Goal: Communication & Community: Answer question/provide support

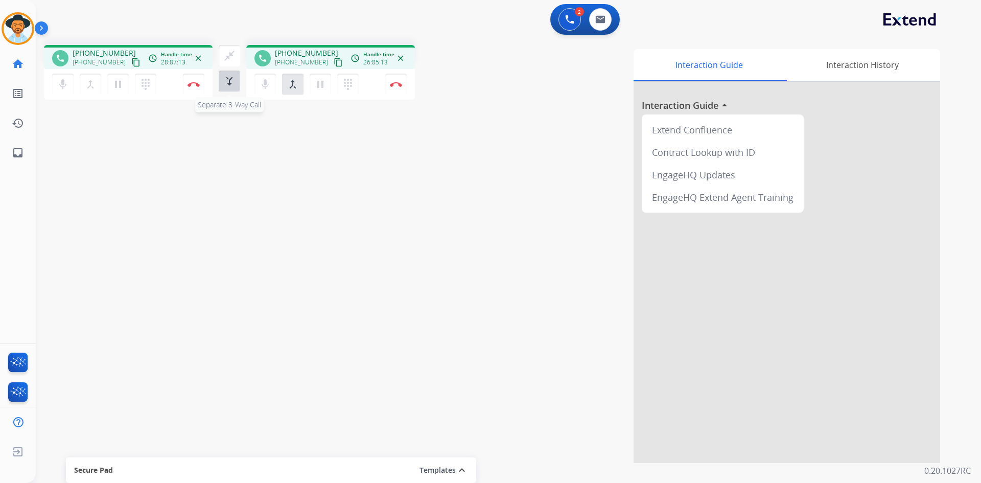
click at [233, 81] on mat-icon "merge_type" at bounding box center [229, 81] width 12 height 12
click at [317, 58] on div "[PHONE_NUMBER] Call metrics Hold 00:00:01 00:00:01" at bounding box center [325, 55] width 158 height 20
click at [392, 57] on img at bounding box center [393, 55] width 5 height 5
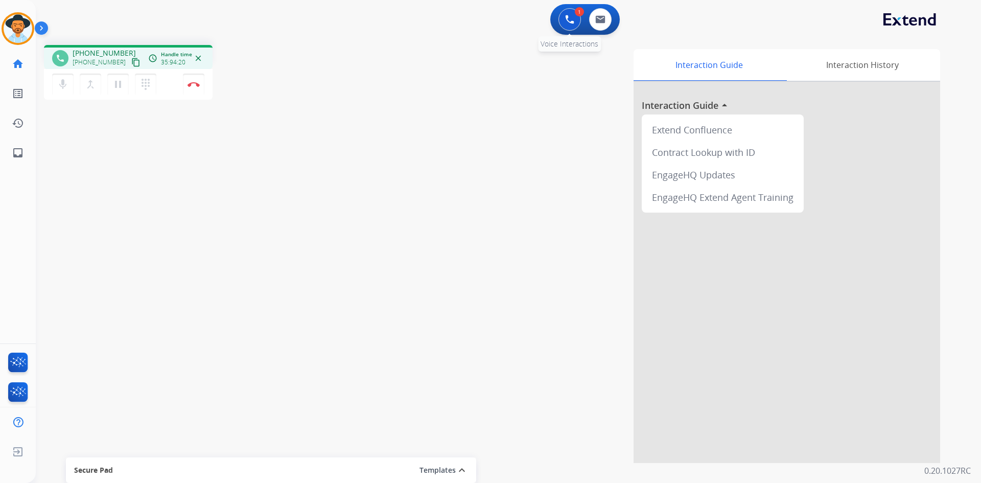
click at [569, 21] on img at bounding box center [569, 19] width 9 height 9
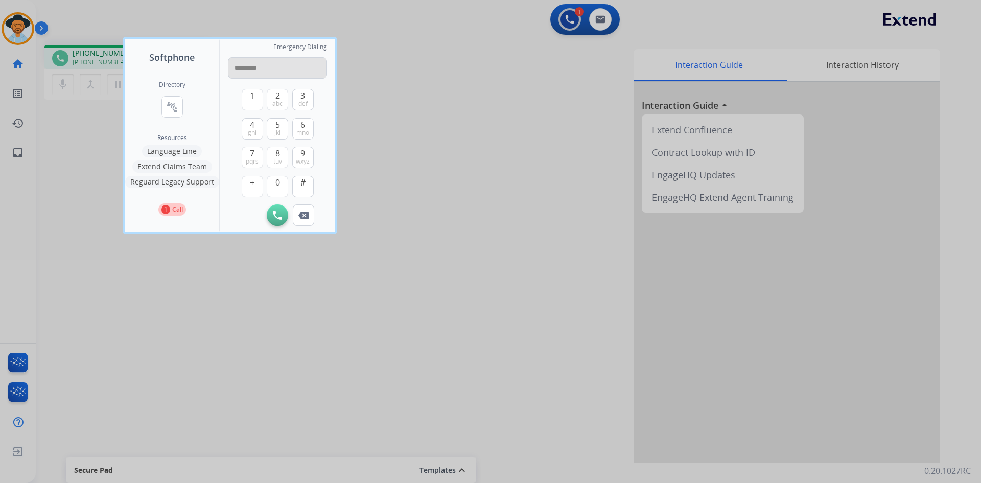
type input "**********"
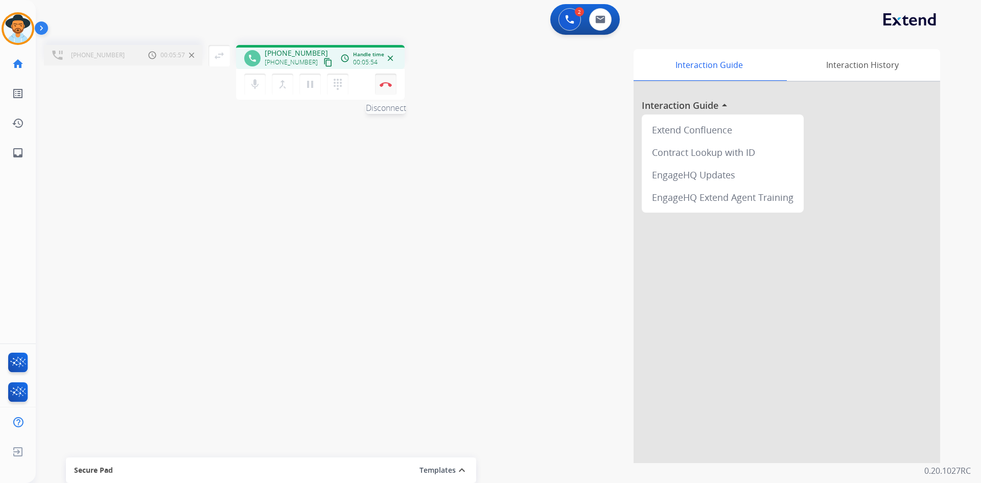
click at [390, 87] on button "Disconnect" at bounding box center [385, 84] width 21 height 21
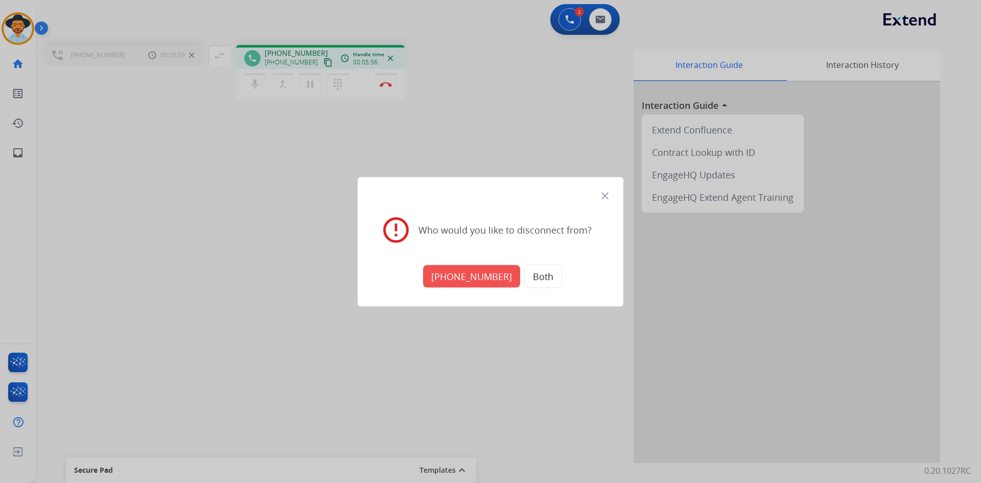
click at [474, 272] on button "[PHONE_NUMBER]" at bounding box center [471, 276] width 97 height 22
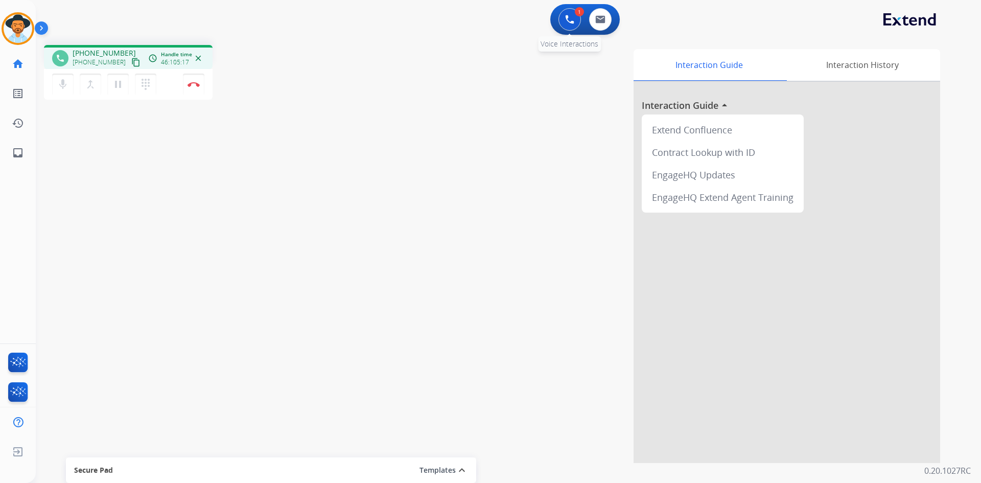
click at [566, 24] on button at bounding box center [569, 19] width 22 height 22
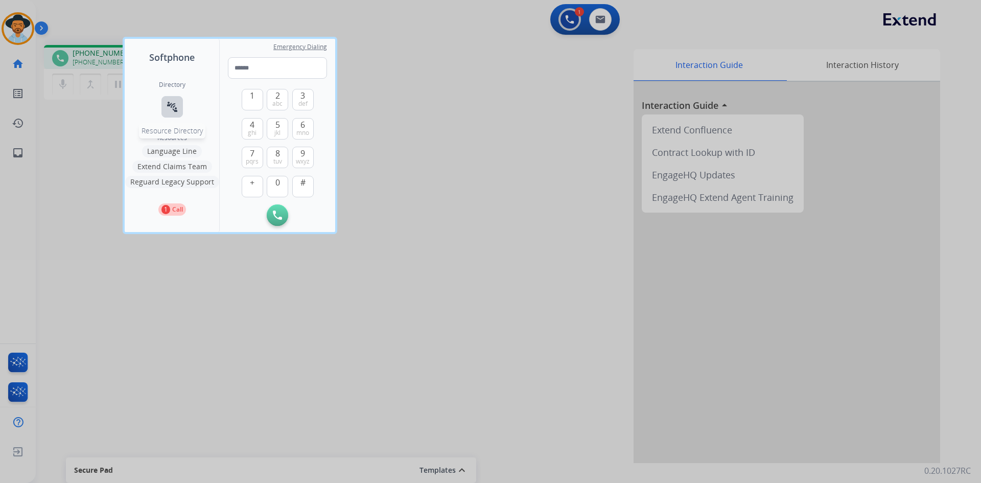
click at [176, 109] on mat-icon "connect_without_contact" at bounding box center [172, 107] width 12 height 12
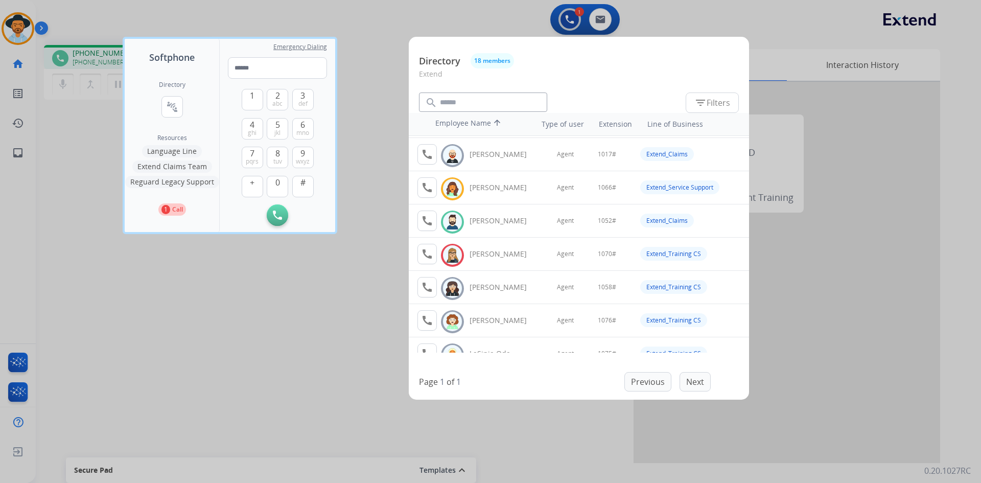
scroll to position [153, 0]
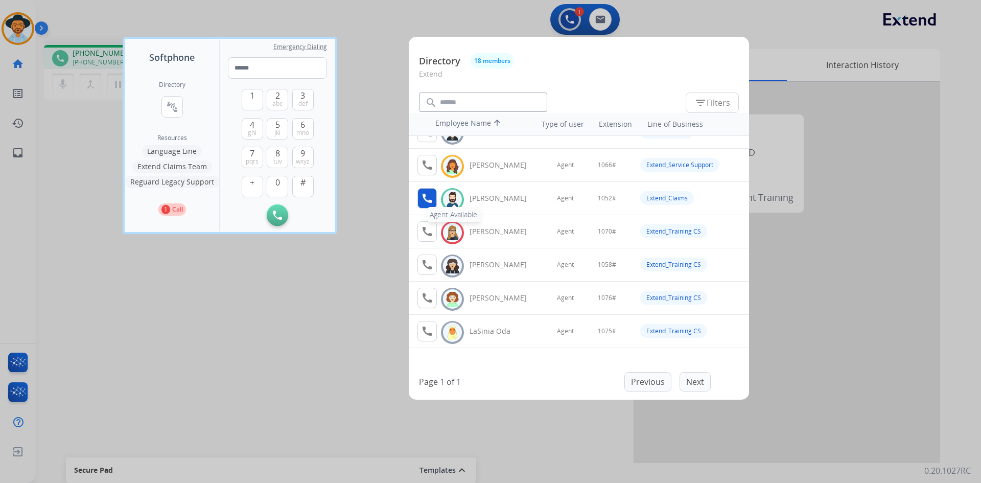
click at [425, 200] on mat-icon "call" at bounding box center [427, 198] width 12 height 12
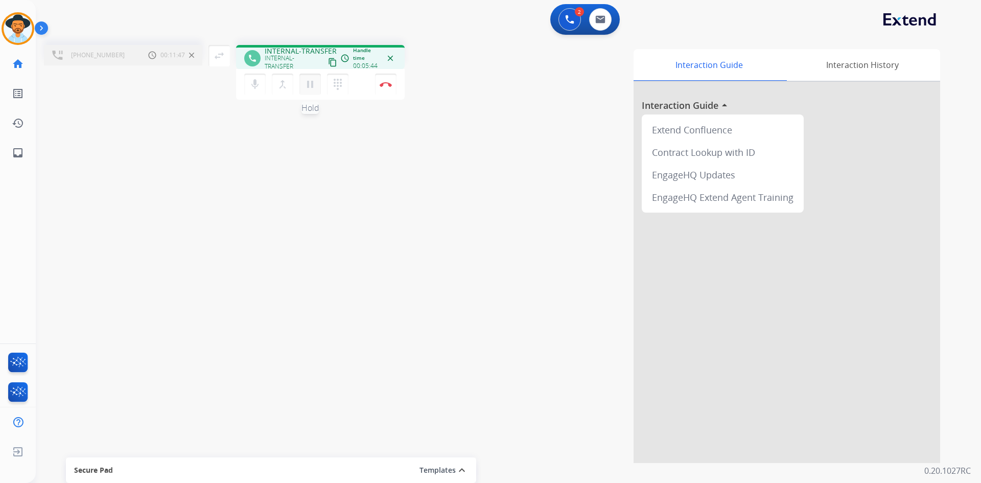
click at [306, 87] on mat-icon "pause" at bounding box center [310, 84] width 12 height 12
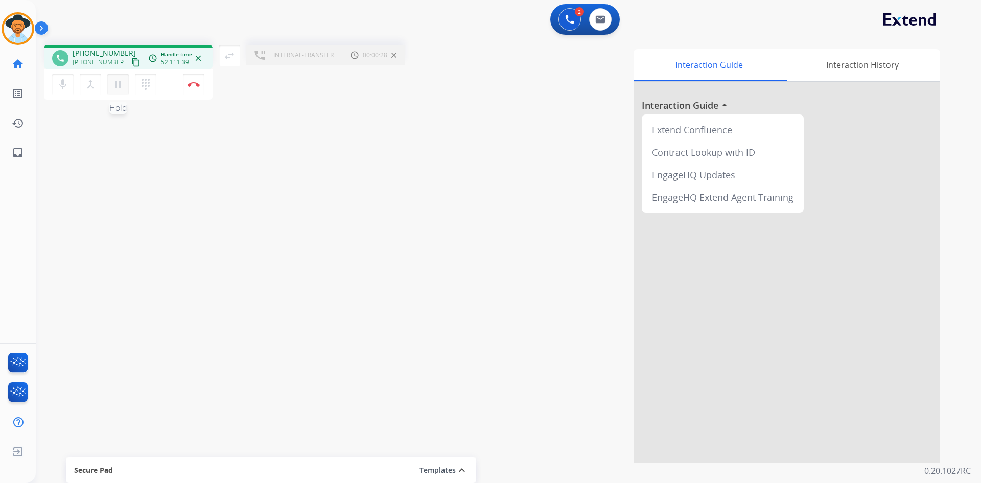
click at [116, 84] on mat-icon "pause" at bounding box center [118, 84] width 12 height 12
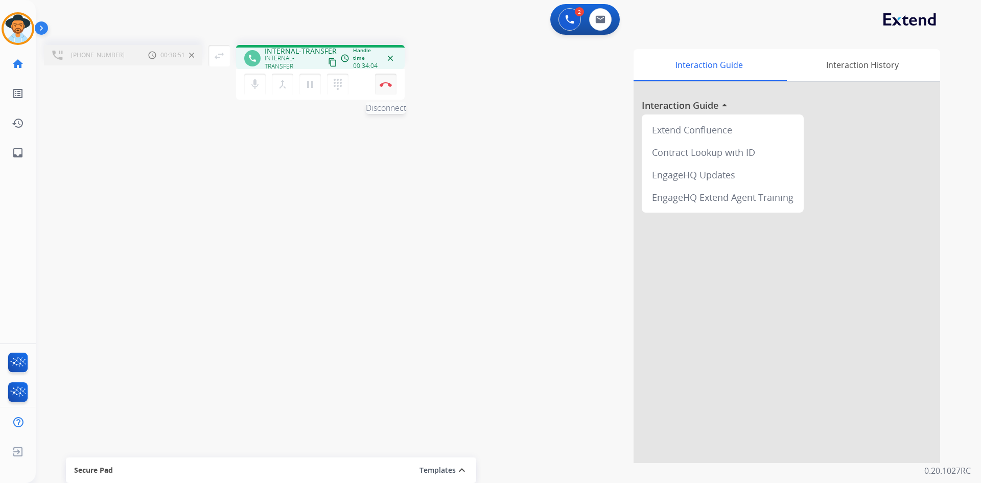
click at [409, 90] on div "Interaction Guide Interaction History Interaction Guide arrow_drop_up Extend Co…" at bounding box center [674, 256] width 531 height 414
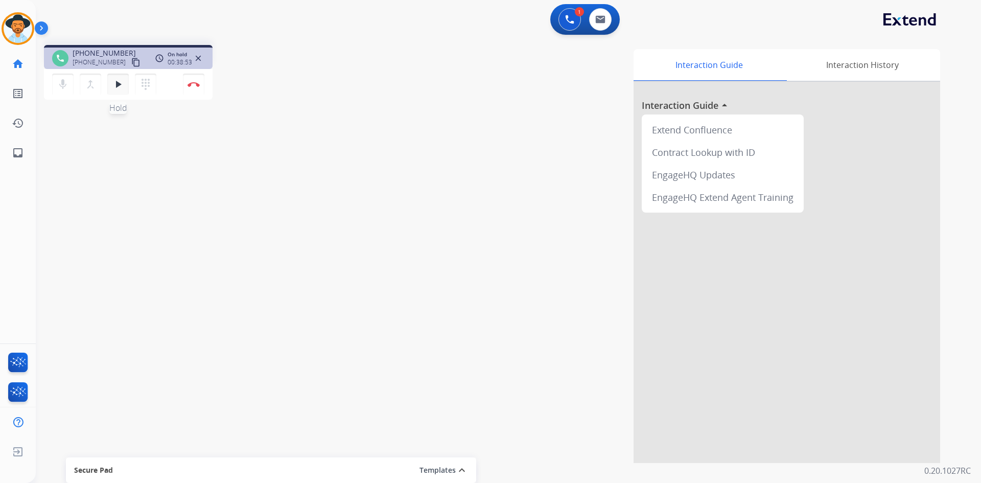
click at [115, 85] on mat-icon "play_arrow" at bounding box center [118, 84] width 12 height 12
click at [116, 89] on mat-icon "play_arrow" at bounding box center [118, 84] width 12 height 12
click at [131, 62] on mat-icon "content_copy" at bounding box center [135, 62] width 9 height 9
click at [195, 84] on img at bounding box center [193, 84] width 12 height 5
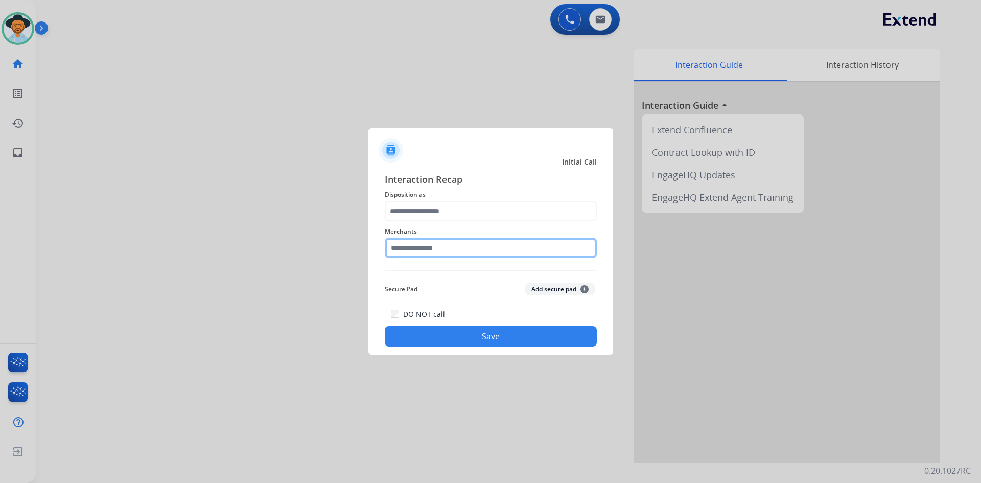
click at [409, 249] on input "text" at bounding box center [491, 247] width 212 height 20
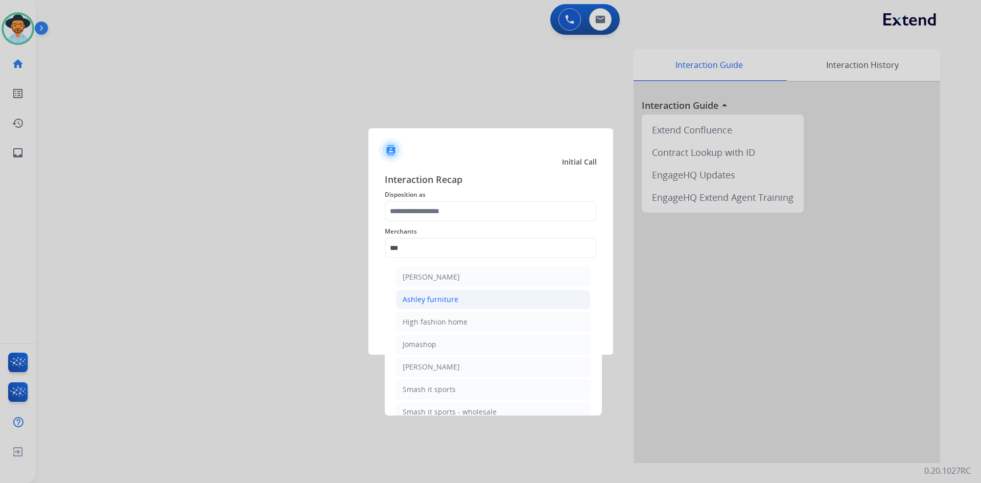
click at [462, 295] on li "Ashley furniture" at bounding box center [493, 299] width 195 height 19
type input "**********"
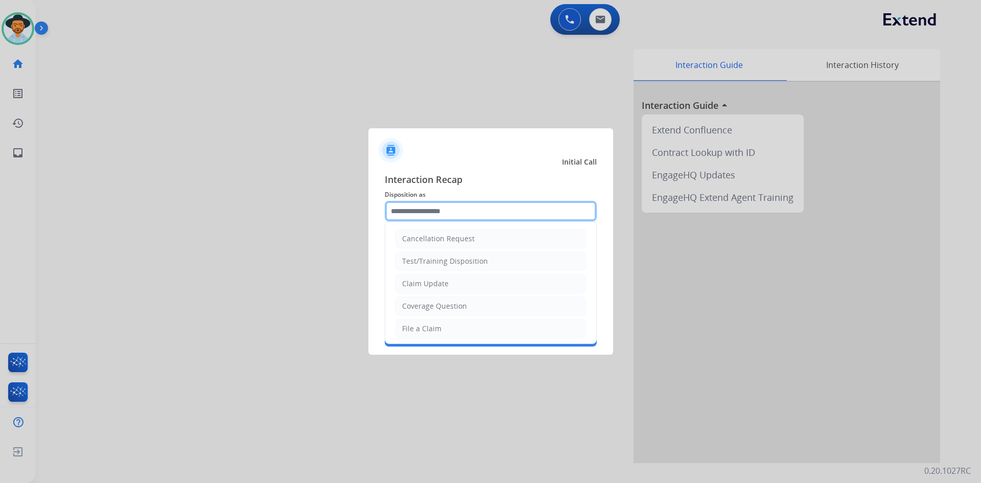
click at [431, 212] on input "text" at bounding box center [491, 211] width 212 height 20
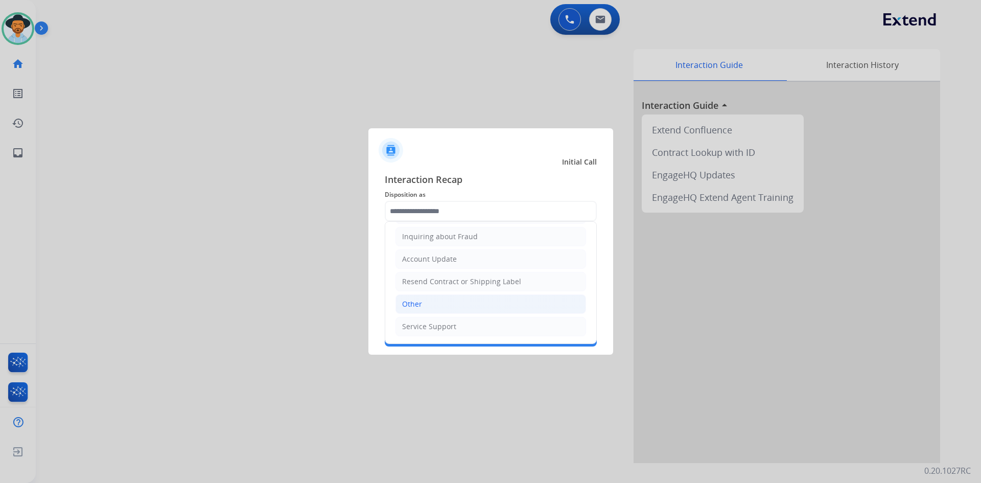
click at [447, 305] on li "Other" at bounding box center [490, 303] width 191 height 19
type input "*****"
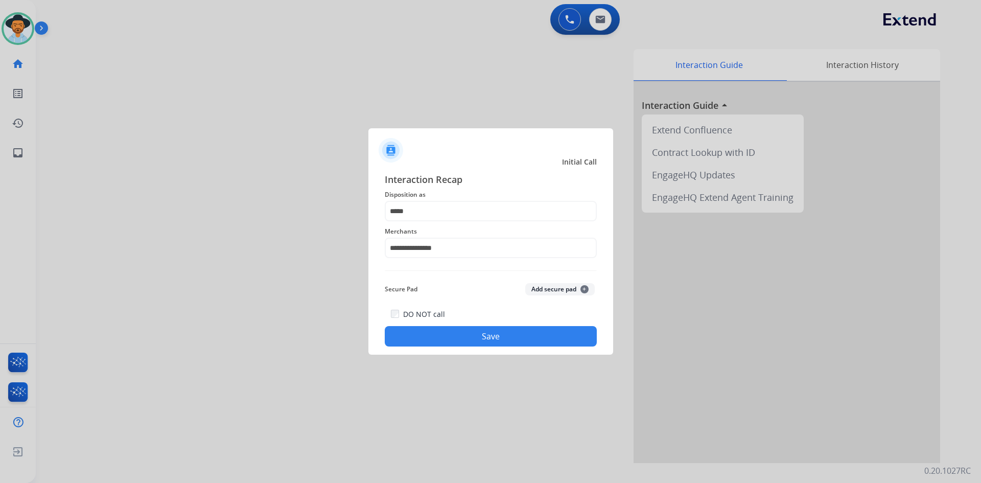
click at [451, 335] on button "Save" at bounding box center [491, 336] width 212 height 20
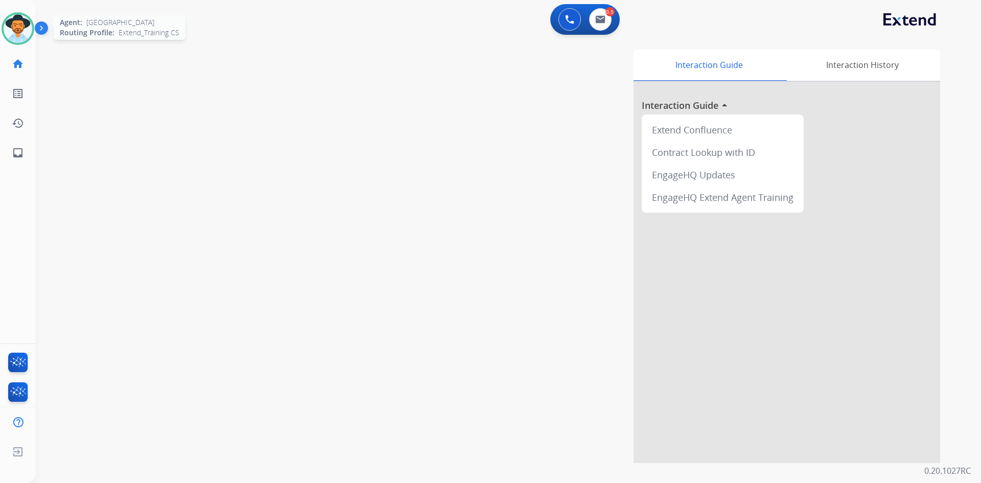
click at [25, 27] on img at bounding box center [18, 28] width 29 height 29
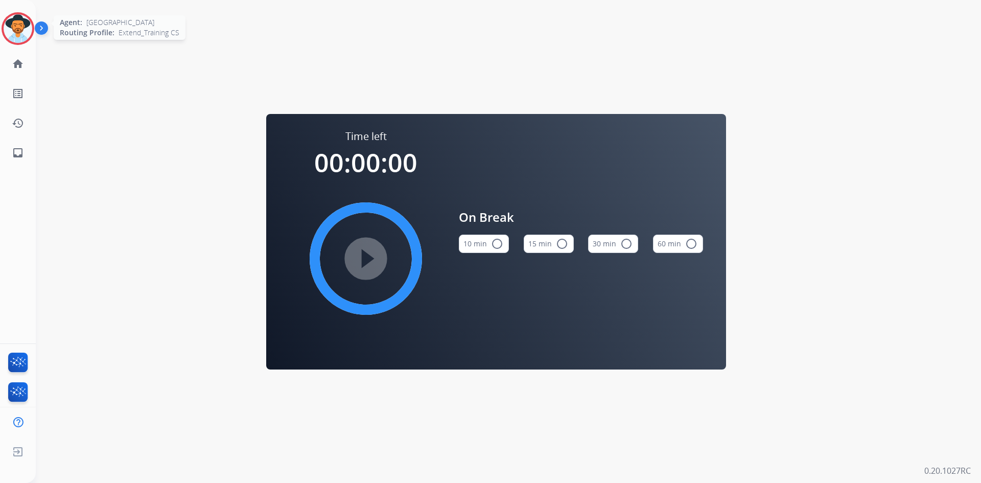
click at [21, 29] on img at bounding box center [18, 28] width 29 height 29
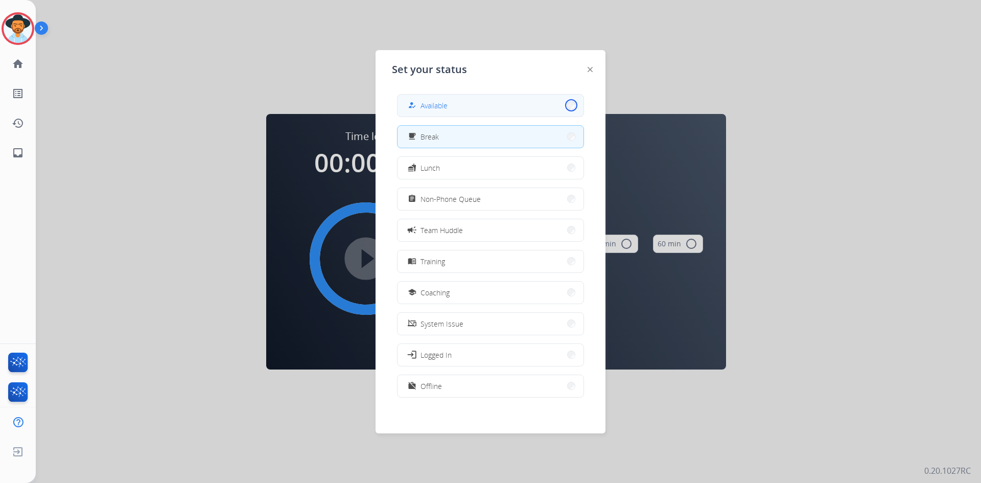
click at [564, 104] on button "how_to_reg Available" at bounding box center [490, 105] width 186 height 22
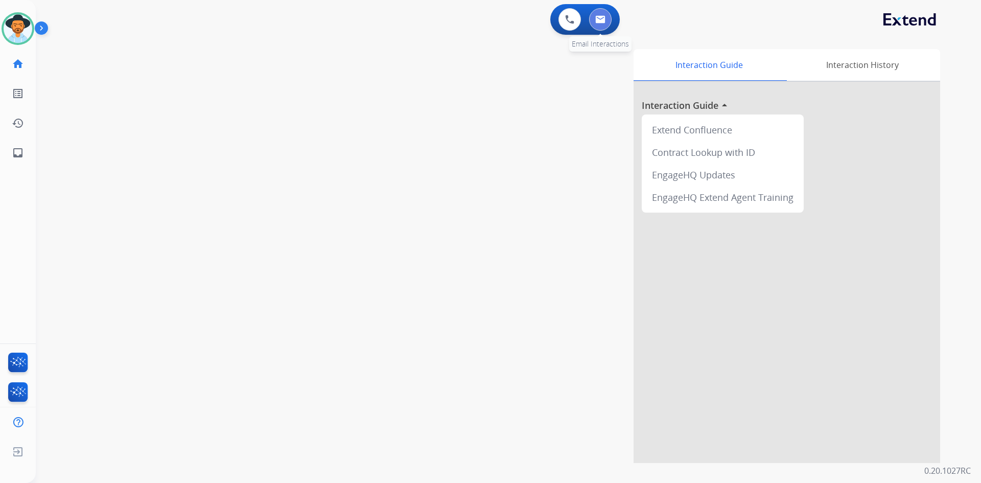
click at [603, 17] on img at bounding box center [600, 19] width 10 height 8
select select "**********"
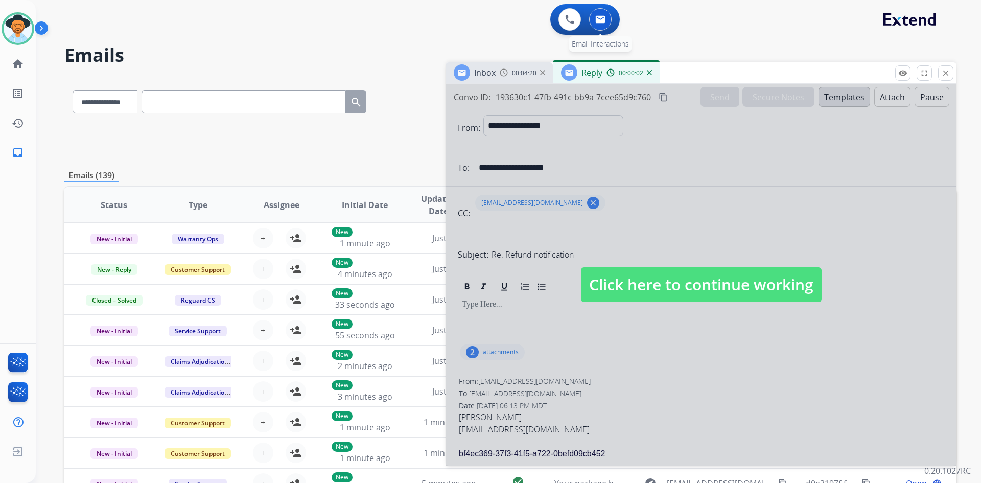
select select "**********"
click at [390, 157] on div "**********" at bounding box center [510, 140] width 892 height 37
click at [944, 74] on mat-icon "close" at bounding box center [945, 72] width 9 height 9
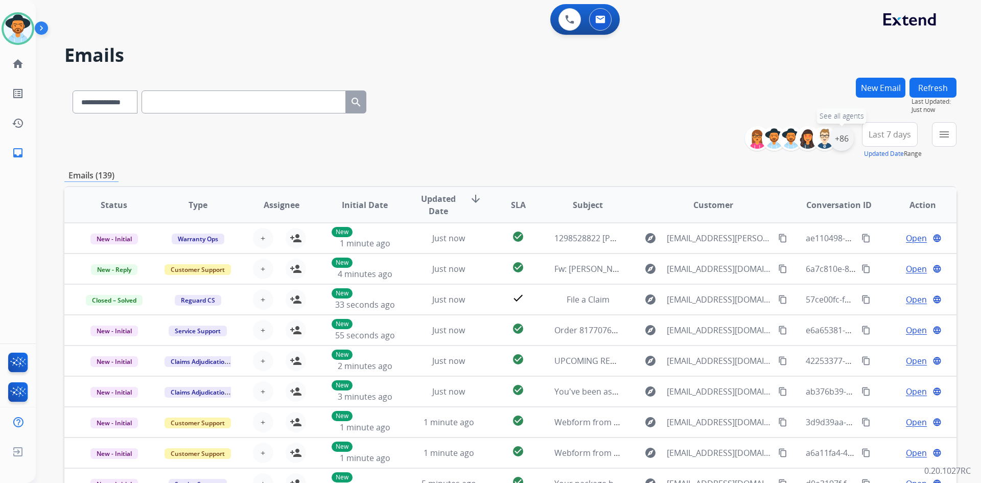
click at [842, 137] on div "+86" at bounding box center [841, 138] width 25 height 25
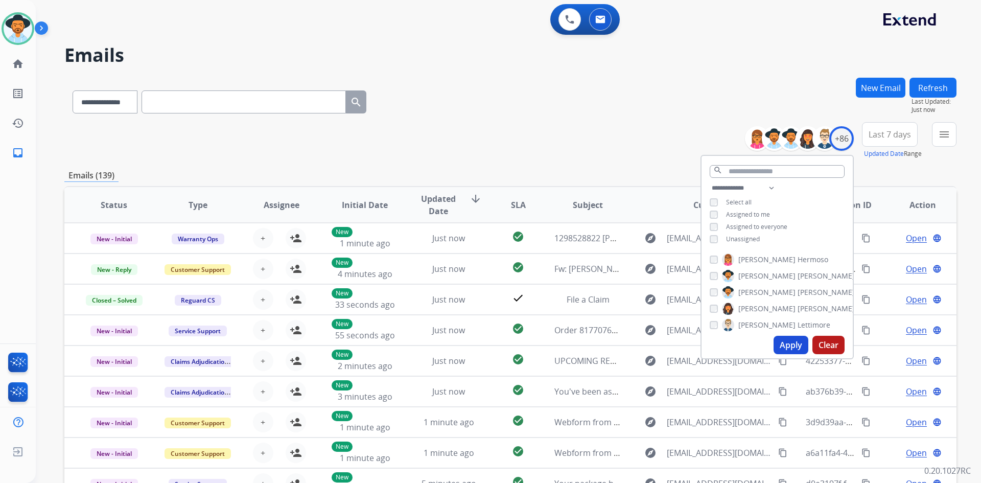
click at [787, 344] on button "Apply" at bounding box center [790, 345] width 35 height 18
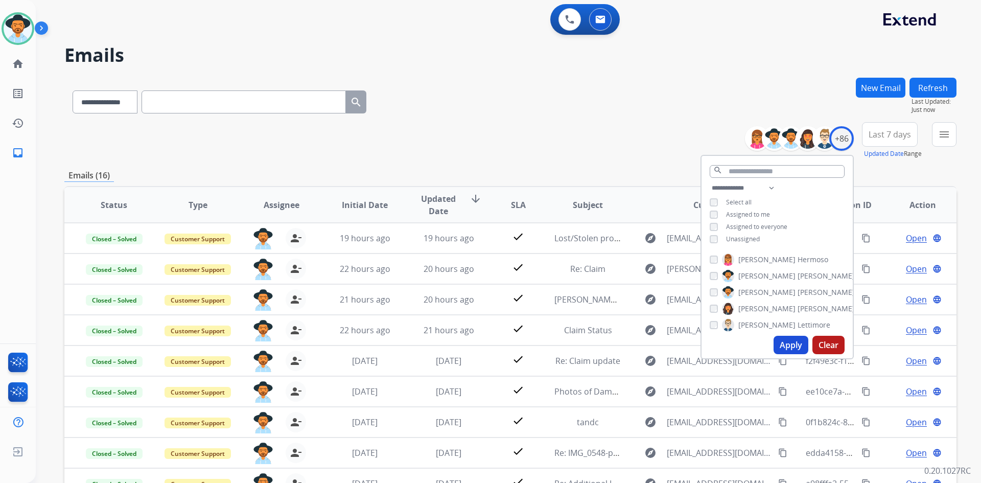
click at [557, 126] on div "**********" at bounding box center [510, 140] width 892 height 37
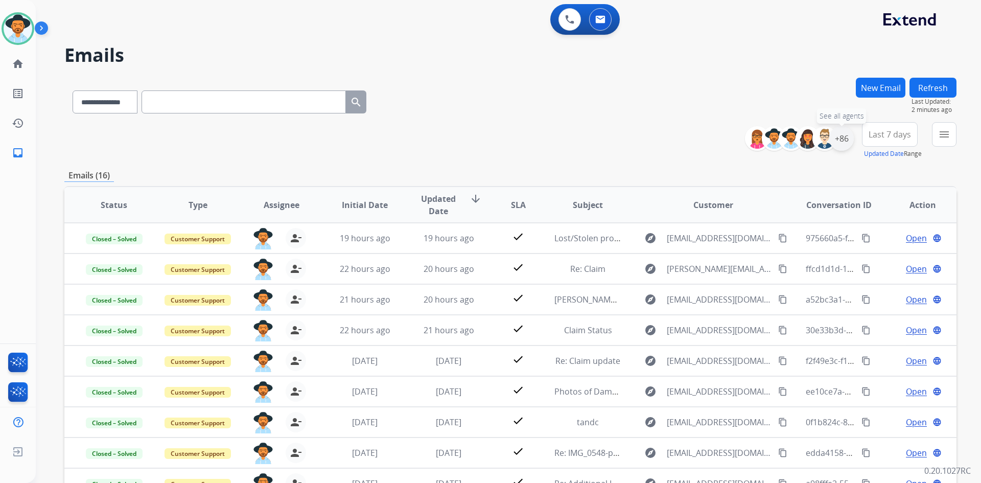
click at [840, 138] on div "+86" at bounding box center [841, 138] width 25 height 25
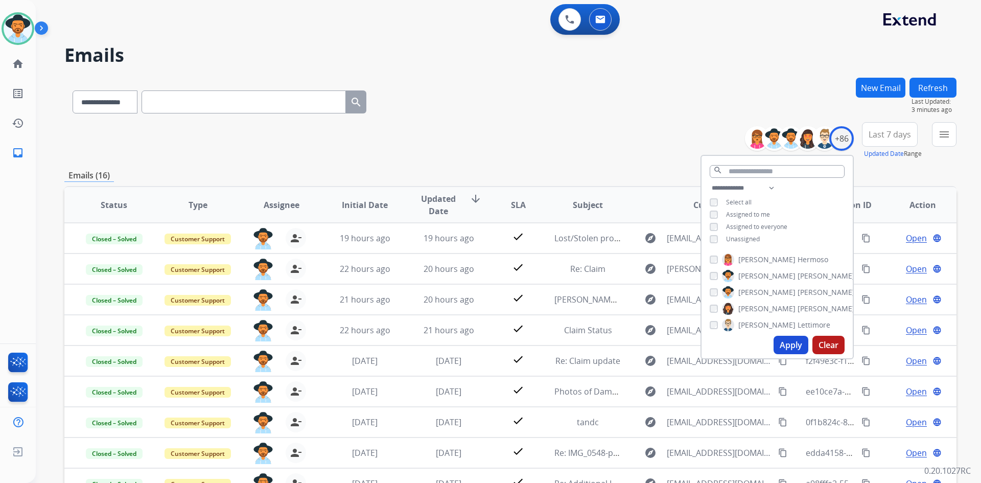
click at [786, 345] on button "Apply" at bounding box center [790, 345] width 35 height 18
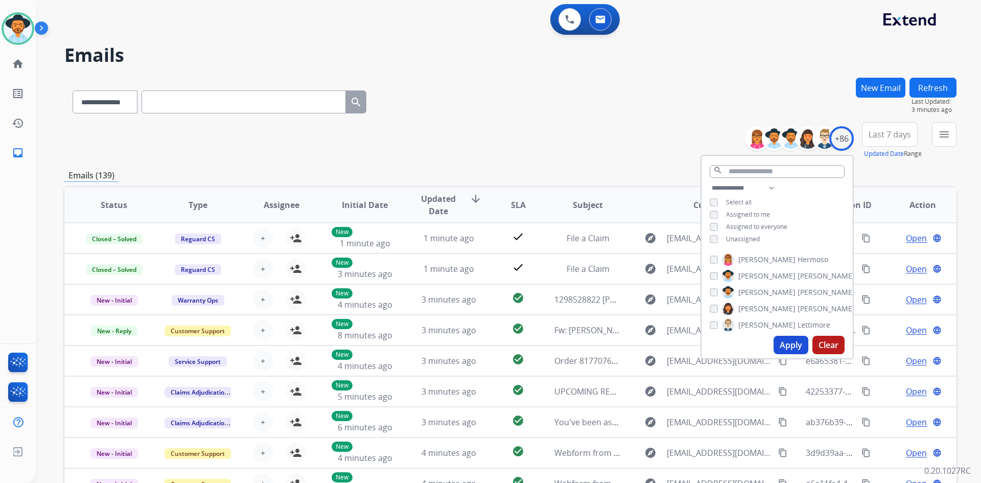
click at [598, 161] on div "**********" at bounding box center [510, 330] width 892 height 504
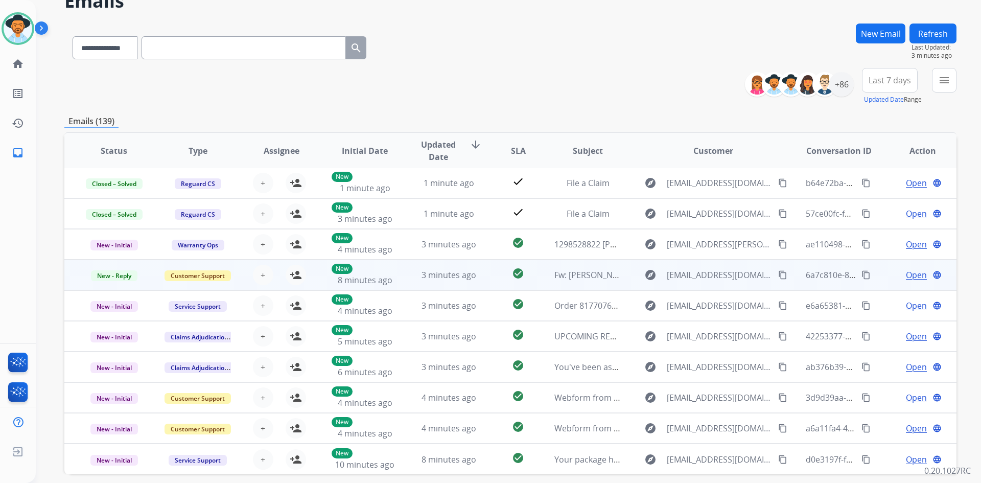
scroll to position [99, 0]
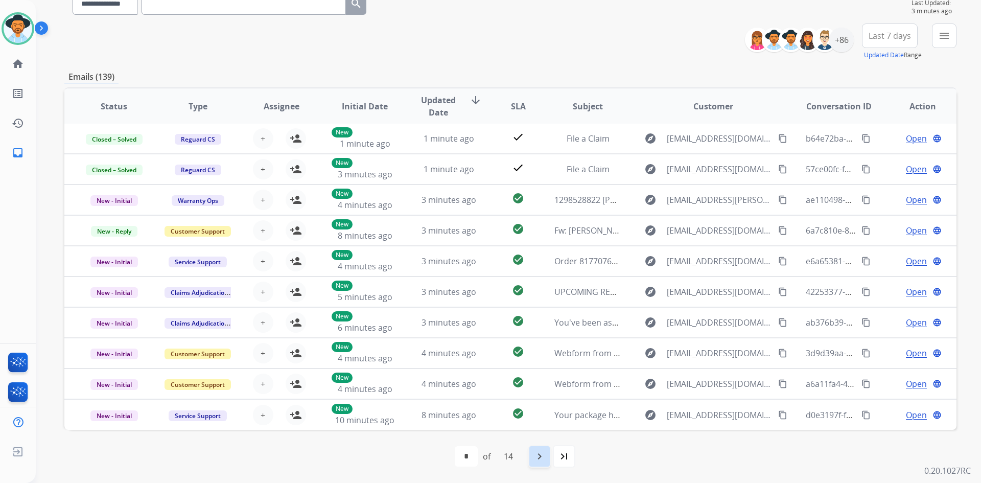
click at [540, 455] on mat-icon "navigate_next" at bounding box center [539, 456] width 12 height 12
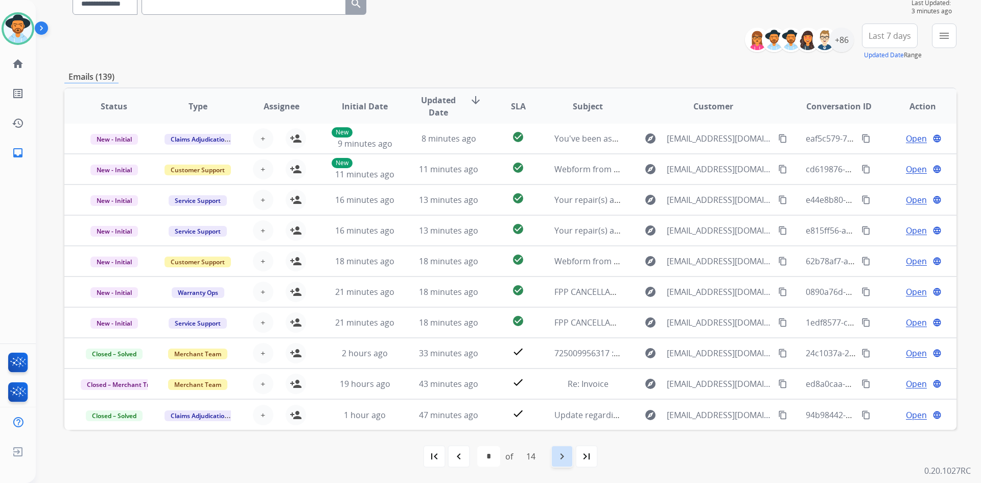
click at [561, 455] on mat-icon "navigate_next" at bounding box center [562, 456] width 12 height 12
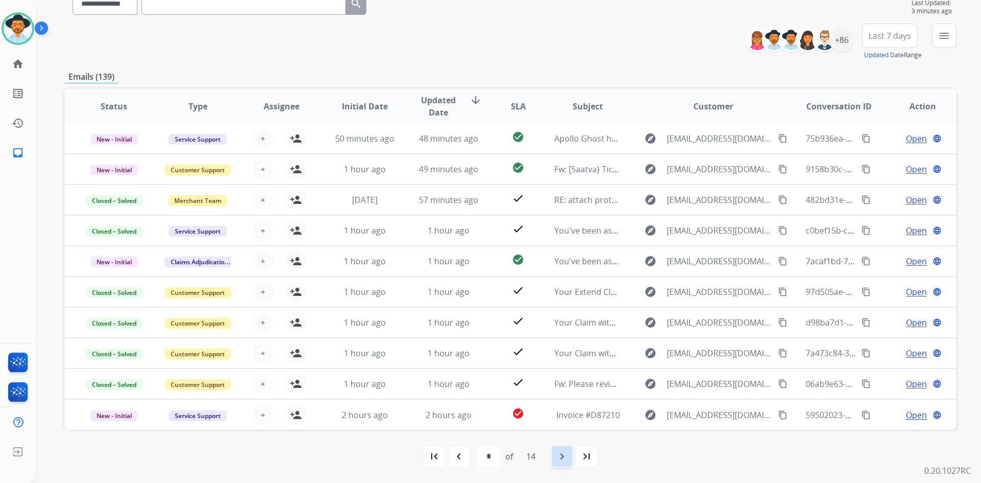
click at [560, 452] on mat-icon "navigate_next" at bounding box center [562, 456] width 12 height 12
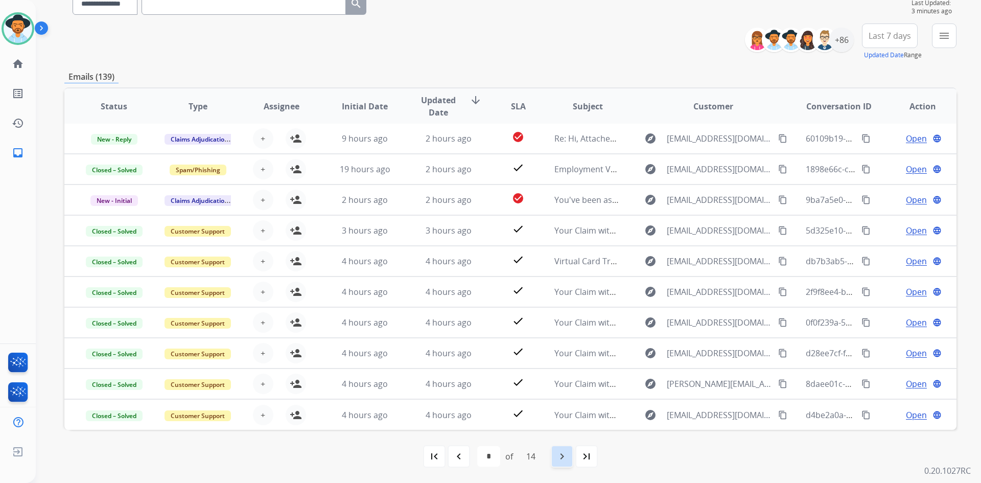
click at [563, 451] on mat-icon "navigate_next" at bounding box center [562, 456] width 12 height 12
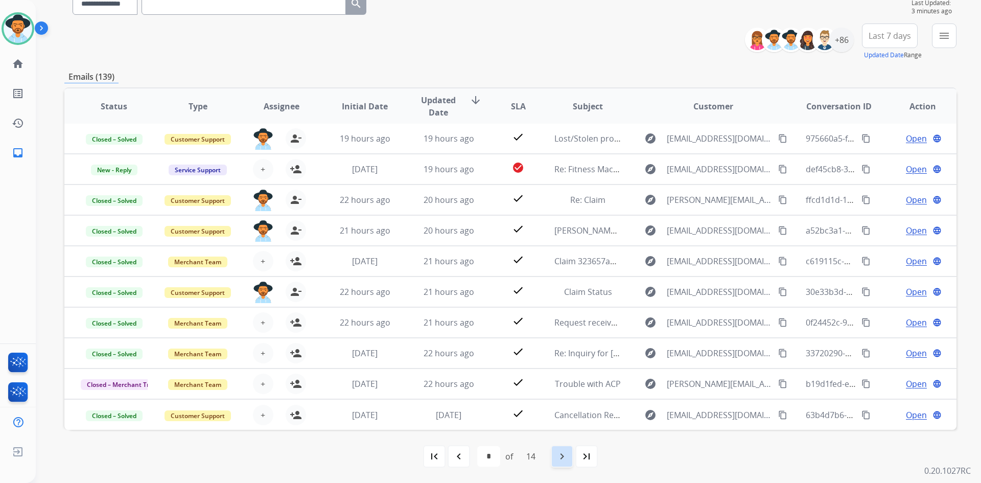
click at [562, 454] on mat-icon "navigate_next" at bounding box center [562, 456] width 12 height 12
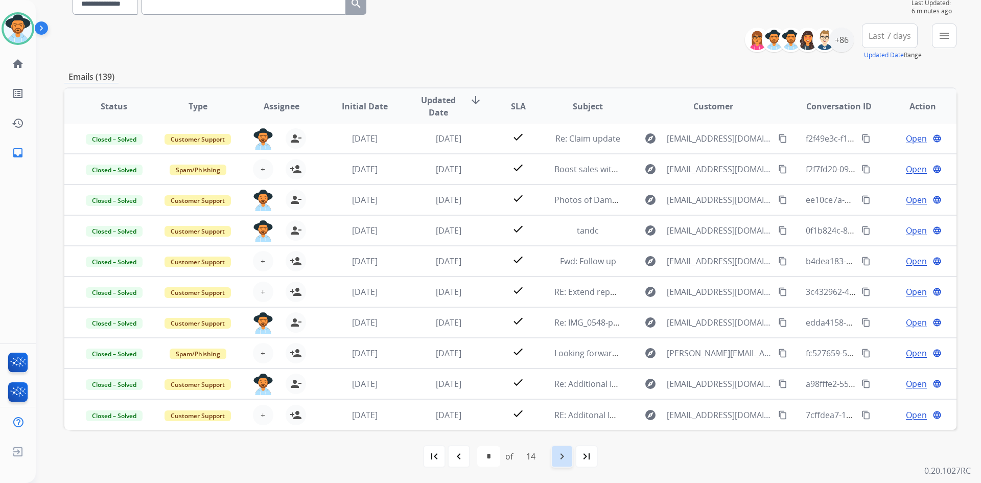
click at [564, 454] on mat-icon "navigate_next" at bounding box center [562, 456] width 12 height 12
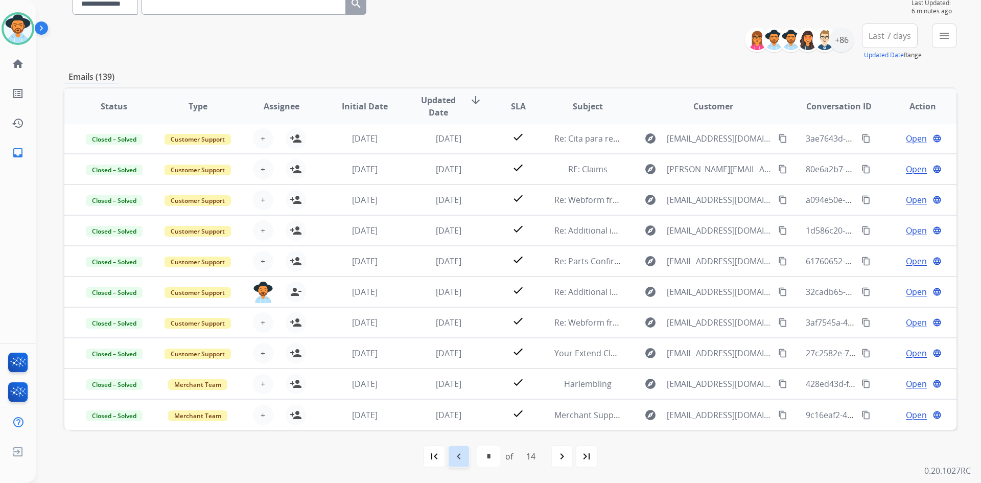
click at [458, 453] on mat-icon "navigate_before" at bounding box center [459, 456] width 12 height 12
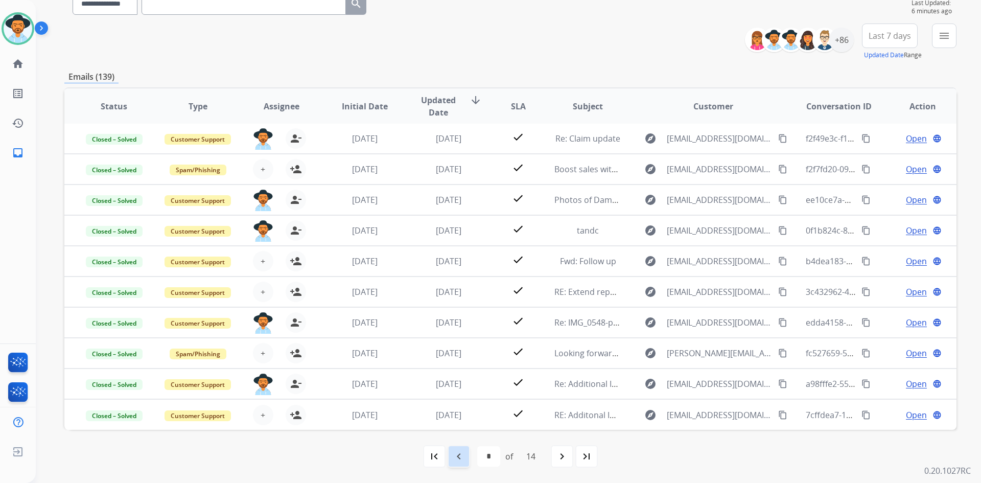
click at [458, 451] on mat-icon "navigate_before" at bounding box center [459, 456] width 12 height 12
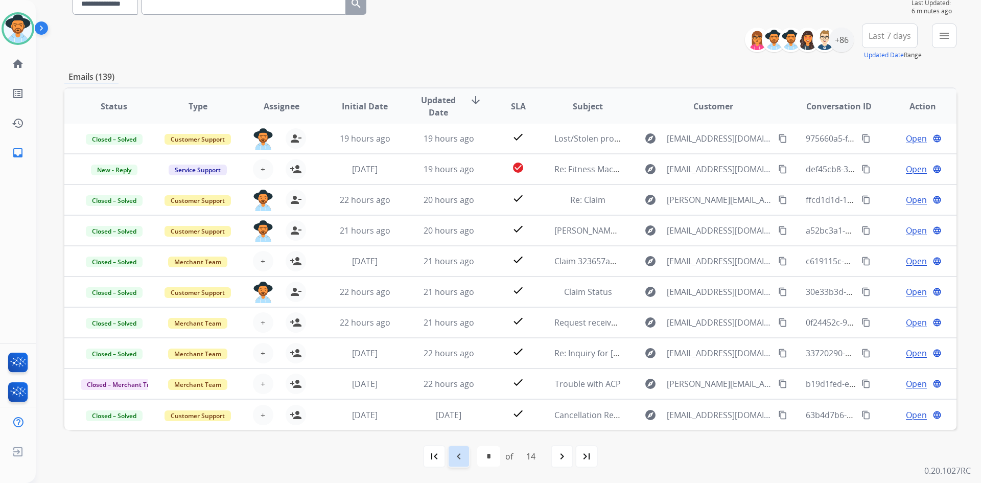
click at [460, 449] on div "navigate_before" at bounding box center [458, 456] width 22 height 22
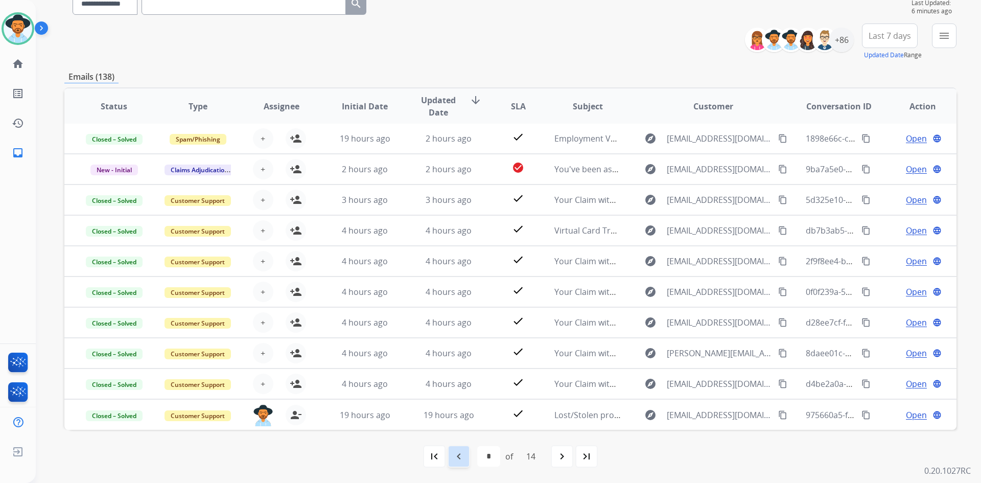
click at [458, 454] on mat-icon "navigate_before" at bounding box center [459, 456] width 12 height 12
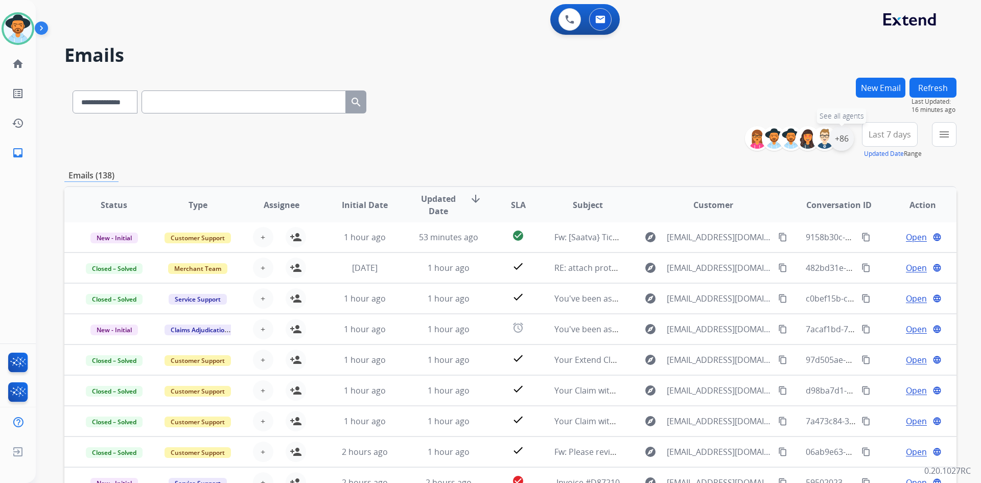
click at [838, 137] on div "+86" at bounding box center [841, 138] width 25 height 25
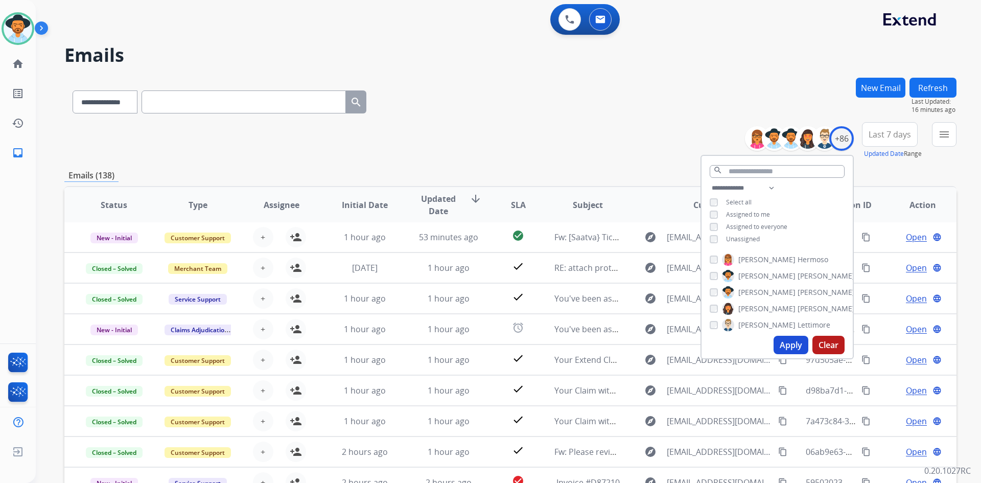
click at [784, 344] on button "Apply" at bounding box center [790, 345] width 35 height 18
select select "*"
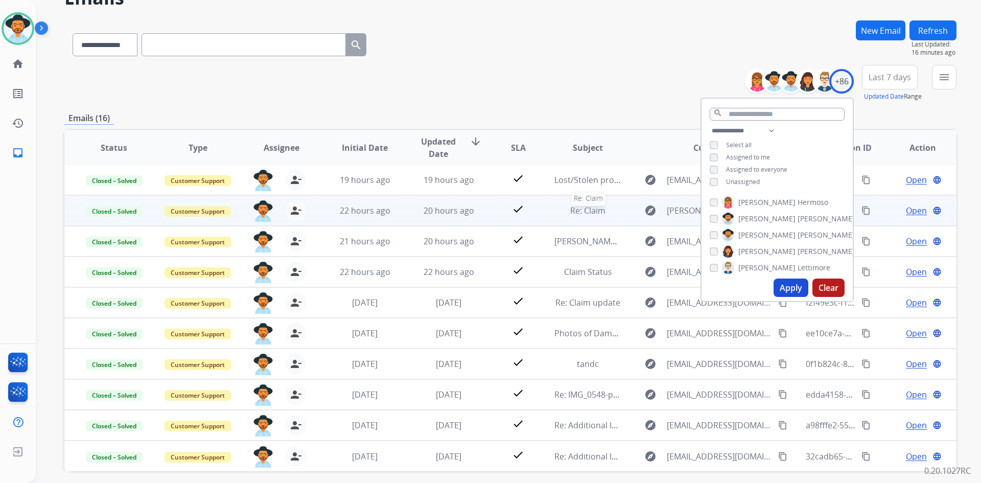
scroll to position [99, 0]
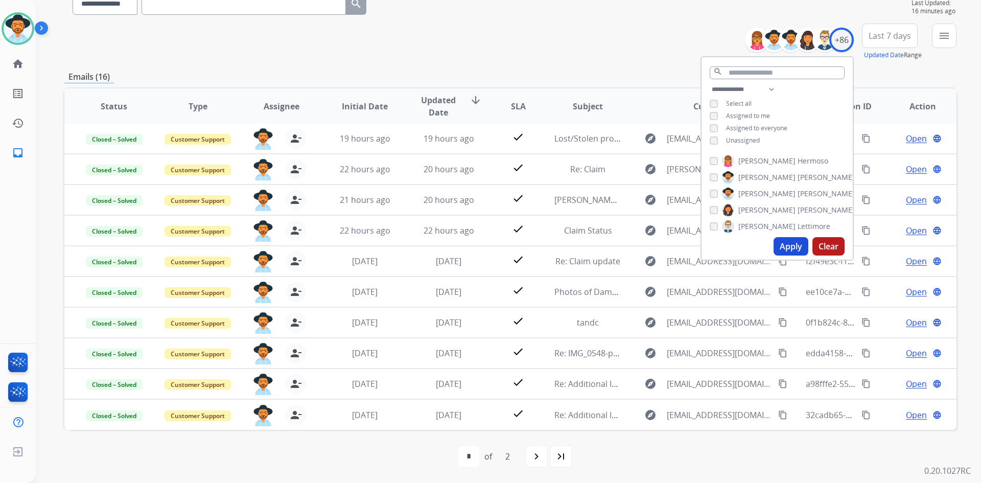
click at [637, 70] on div "**********" at bounding box center [510, 231] width 892 height 504
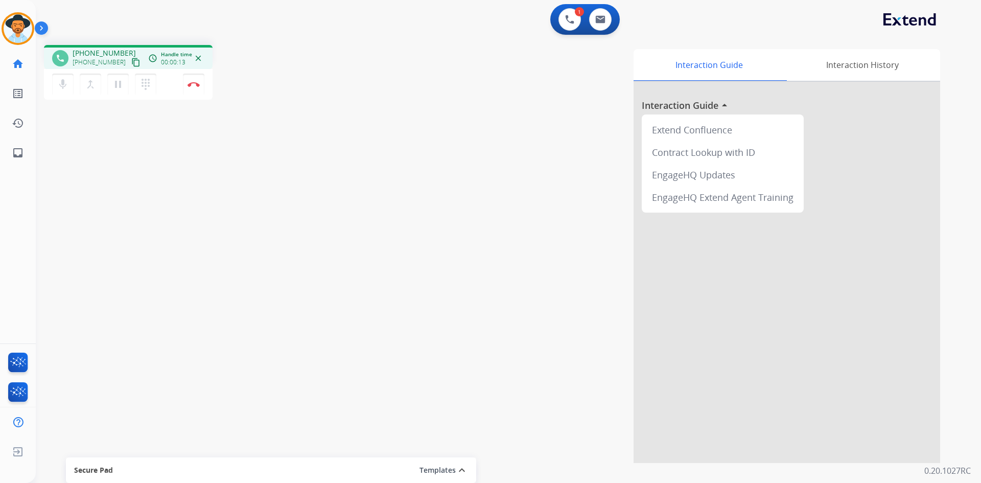
click at [92, 54] on span "[PHONE_NUMBER]" at bounding box center [104, 53] width 63 height 10
copy span "15188856557"
click at [121, 83] on mat-icon "pause" at bounding box center [118, 84] width 12 height 12
click at [118, 82] on mat-icon "play_arrow" at bounding box center [118, 84] width 12 height 12
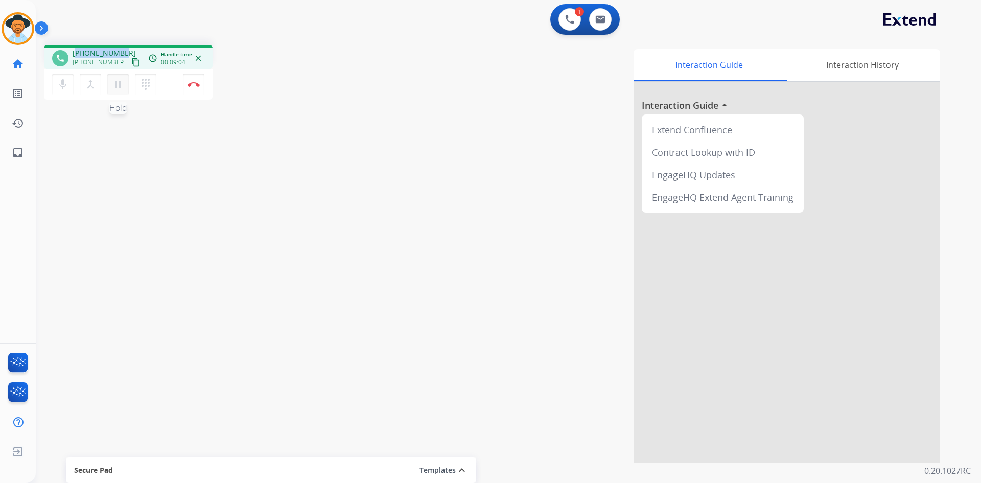
click at [121, 82] on mat-icon "pause" at bounding box center [118, 84] width 12 height 12
click at [118, 85] on mat-icon "play_arrow" at bounding box center [118, 84] width 12 height 12
click at [193, 83] on img at bounding box center [193, 84] width 12 height 5
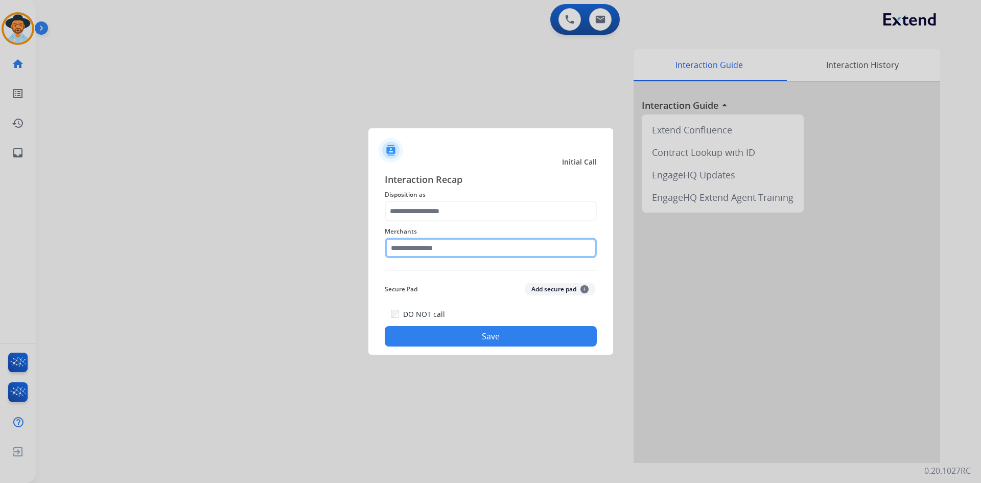
click at [420, 250] on input "text" at bounding box center [491, 247] width 212 height 20
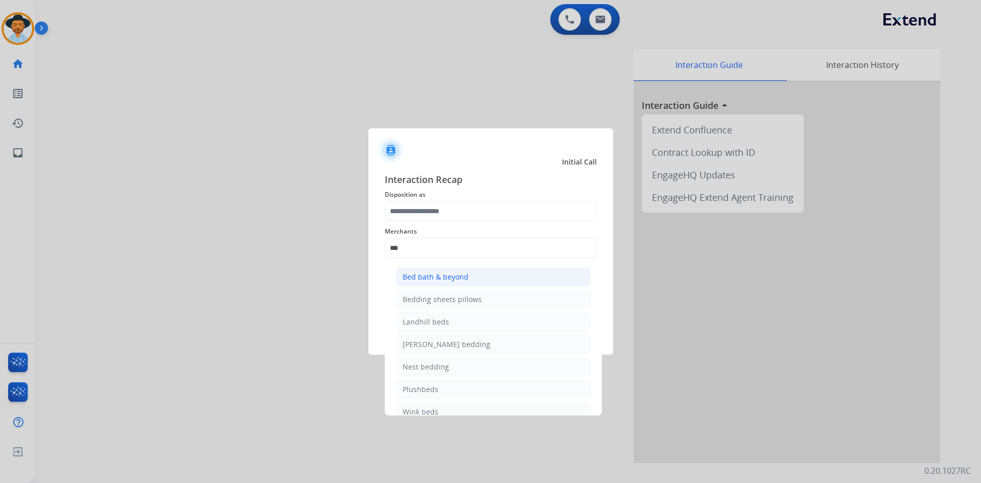
click at [448, 279] on div "Bed bath & beyond" at bounding box center [435, 277] width 66 height 10
type input "**********"
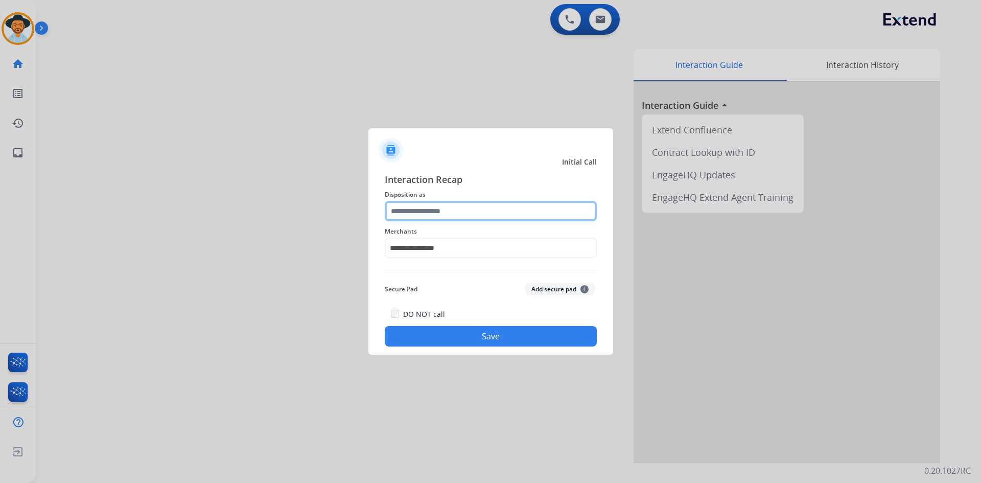
click at [432, 214] on input "text" at bounding box center [491, 211] width 212 height 20
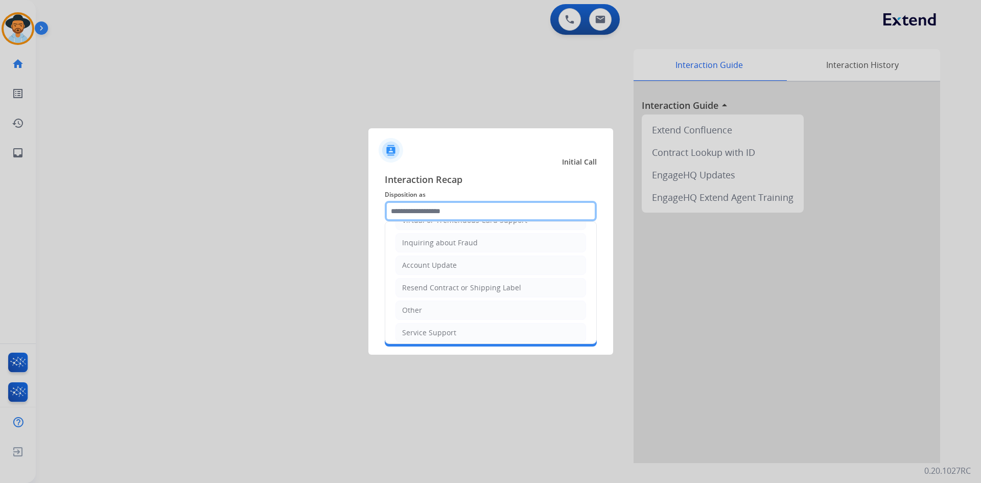
scroll to position [159, 0]
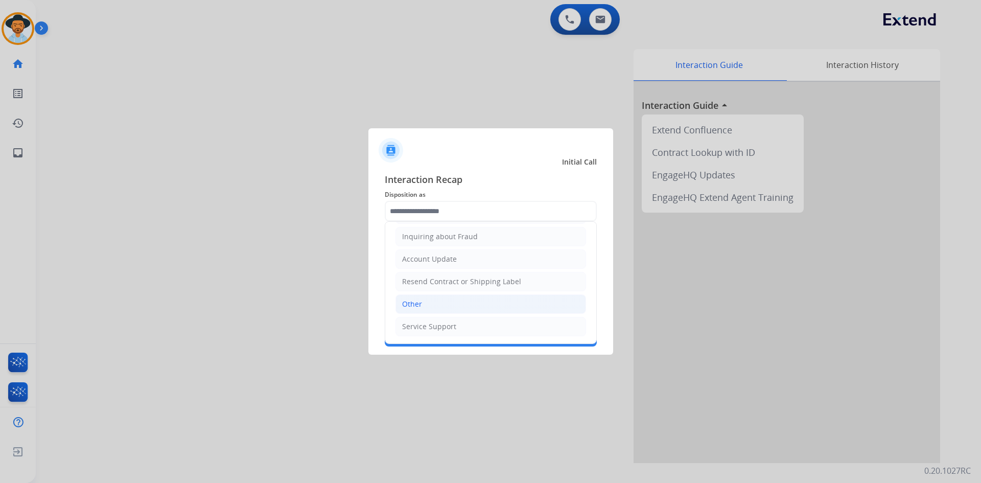
click at [443, 302] on li "Other" at bounding box center [490, 303] width 191 height 19
type input "*****"
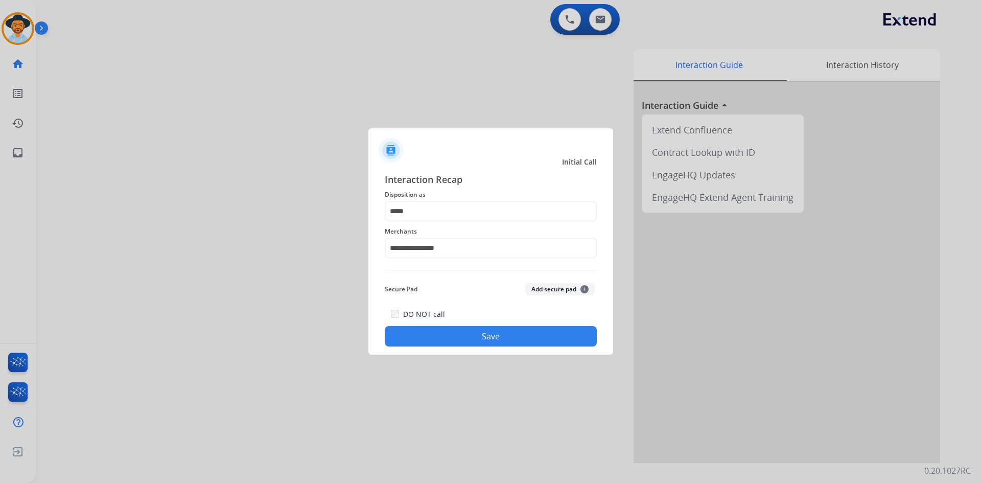
click at [456, 337] on button "Save" at bounding box center [491, 336] width 212 height 20
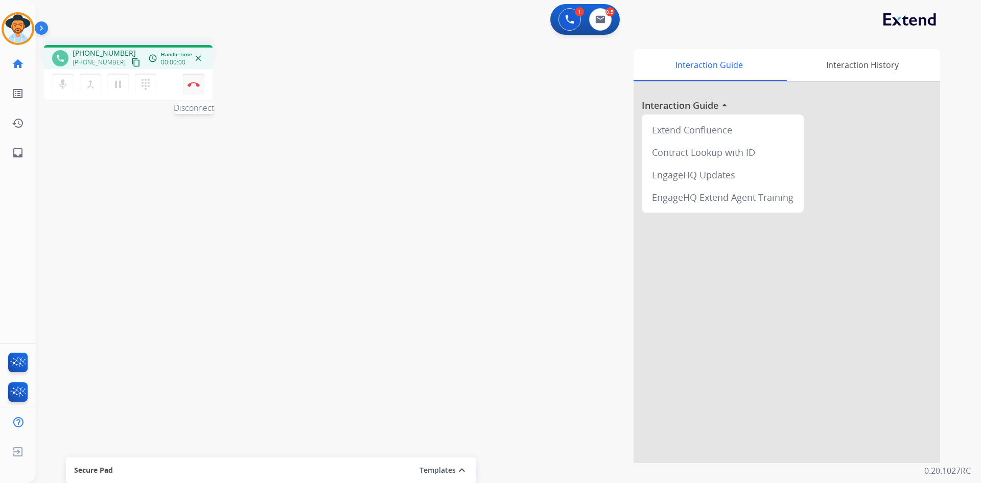
click at [194, 87] on button "Disconnect" at bounding box center [193, 84] width 21 height 21
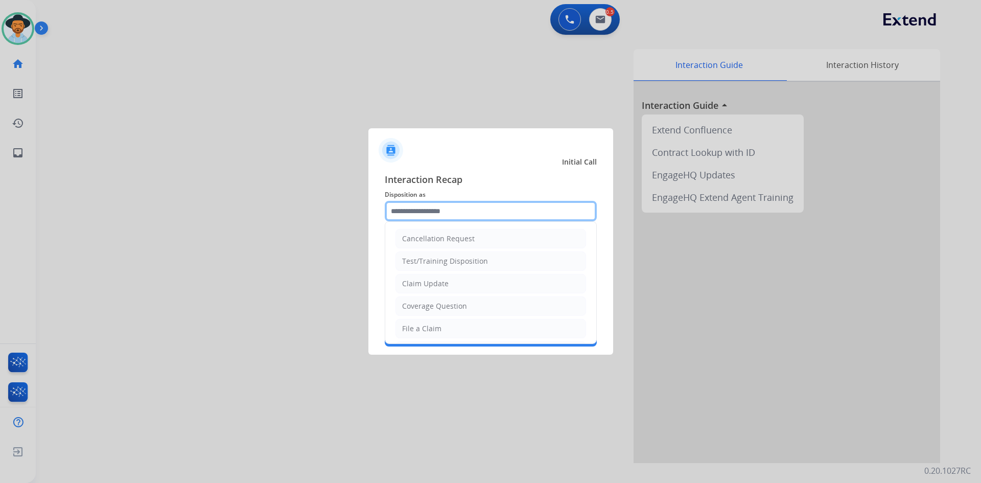
click at [444, 213] on input "text" at bounding box center [491, 211] width 212 height 20
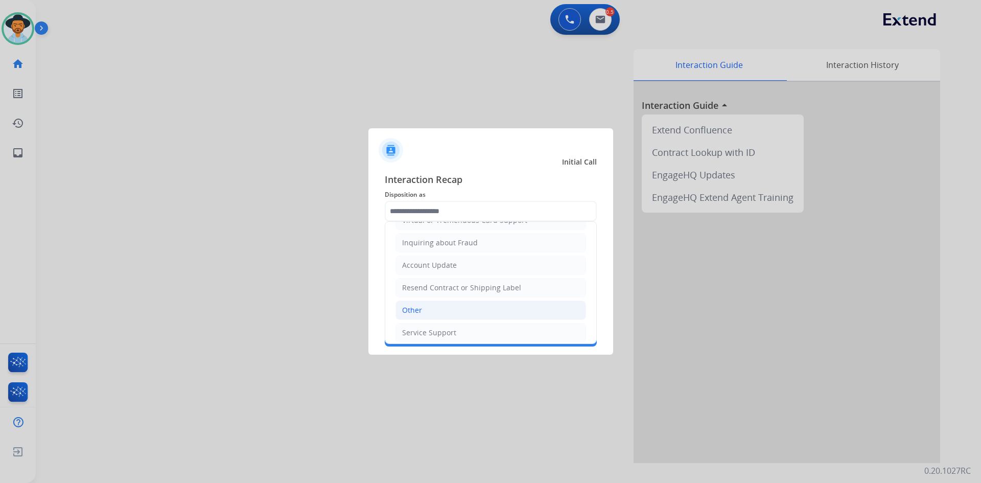
click at [439, 312] on li "Other" at bounding box center [490, 309] width 191 height 19
type input "*****"
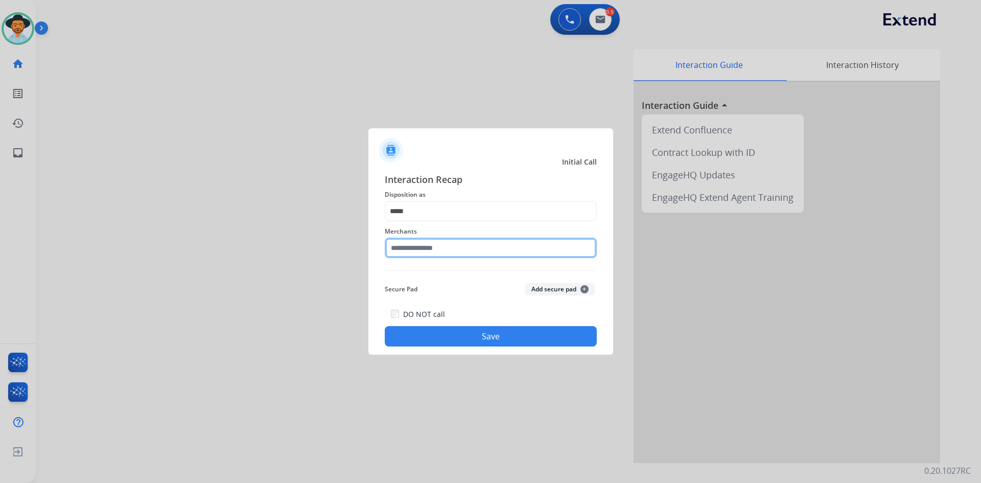
click at [423, 250] on input "text" at bounding box center [491, 247] width 212 height 20
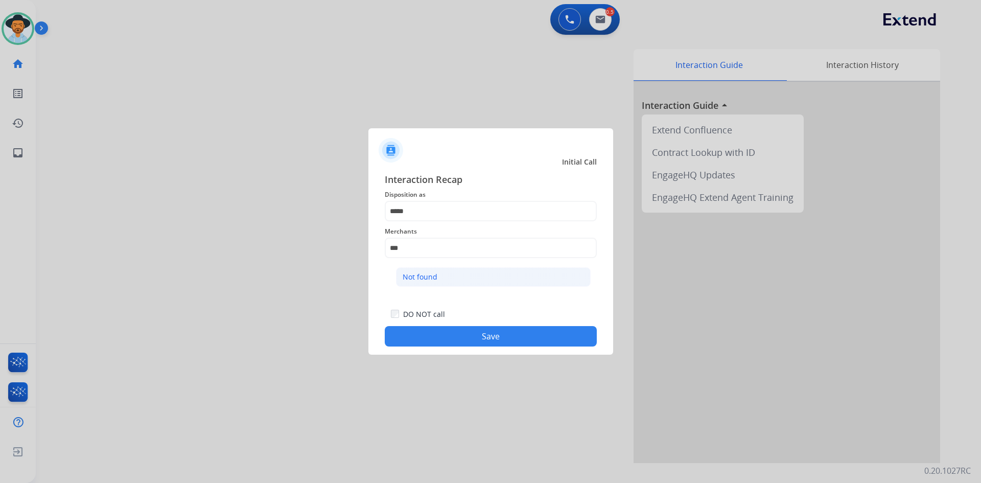
click at [433, 276] on div "Not found" at bounding box center [419, 277] width 35 height 10
type input "*********"
click at [432, 337] on button "Save" at bounding box center [491, 336] width 212 height 20
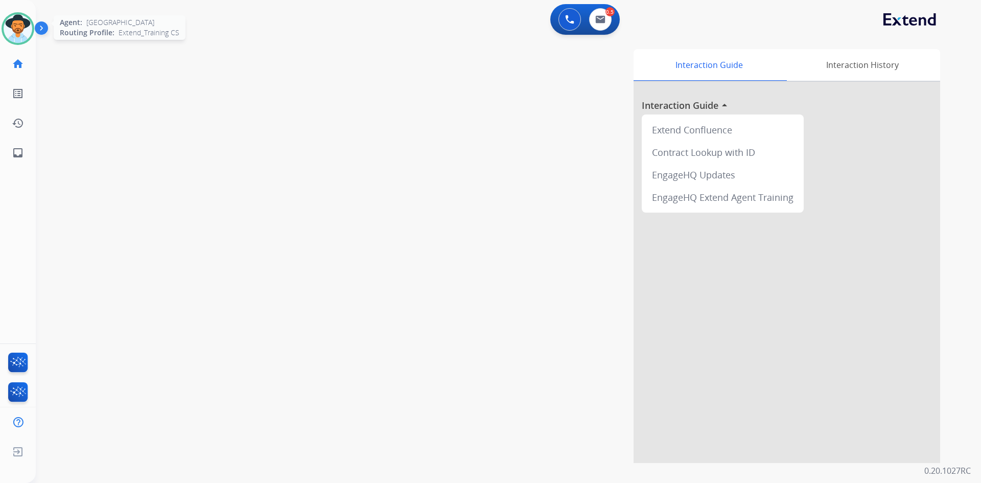
click at [22, 29] on img at bounding box center [18, 28] width 29 height 29
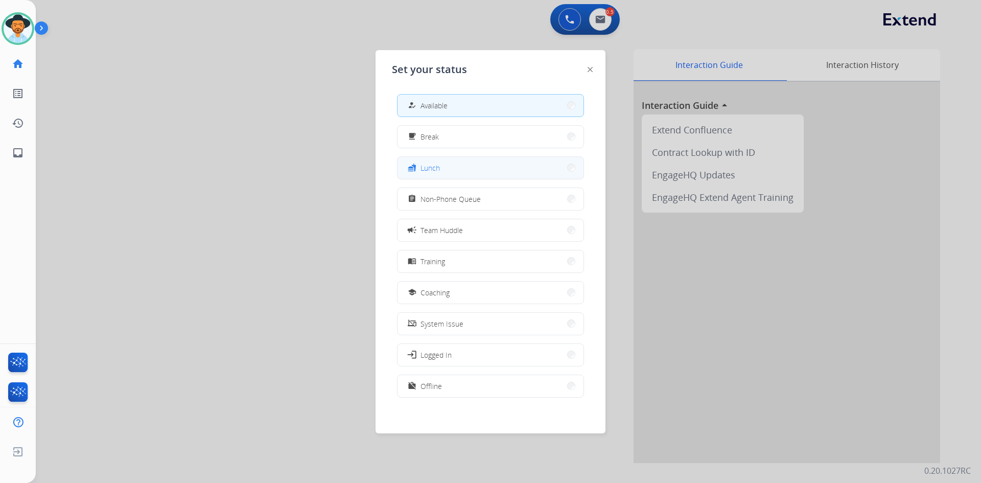
click at [559, 164] on button "fastfood Lunch" at bounding box center [490, 168] width 186 height 22
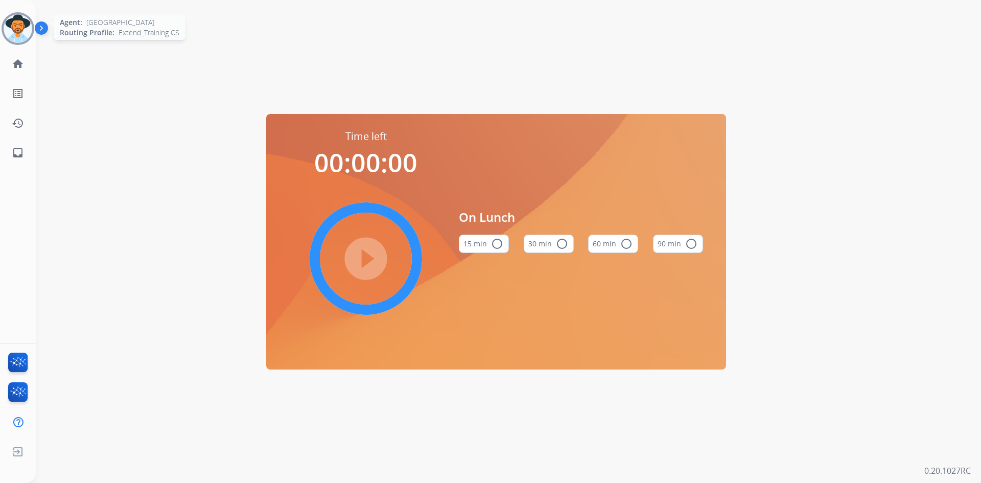
click at [28, 27] on img at bounding box center [18, 28] width 29 height 29
drag, startPoint x: 194, startPoint y: 112, endPoint x: 203, endPoint y: 120, distance: 12.0
click at [203, 120] on div "Time left 00:00:00 play_circle_filled On Lunch 15 min radio_button_unchecked 30…" at bounding box center [496, 241] width 920 height 483
click at [32, 27] on div at bounding box center [18, 28] width 33 height 33
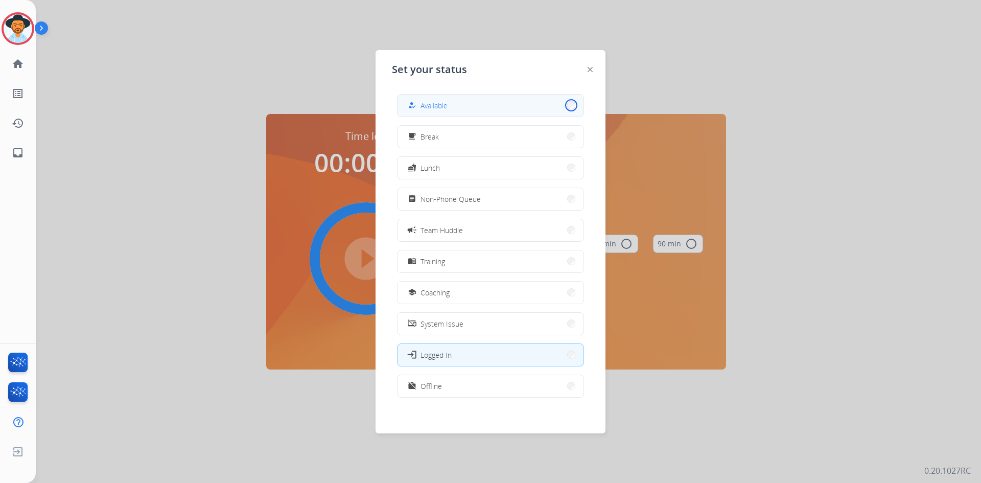
click at [563, 104] on button "how_to_reg Available" at bounding box center [490, 105] width 186 height 22
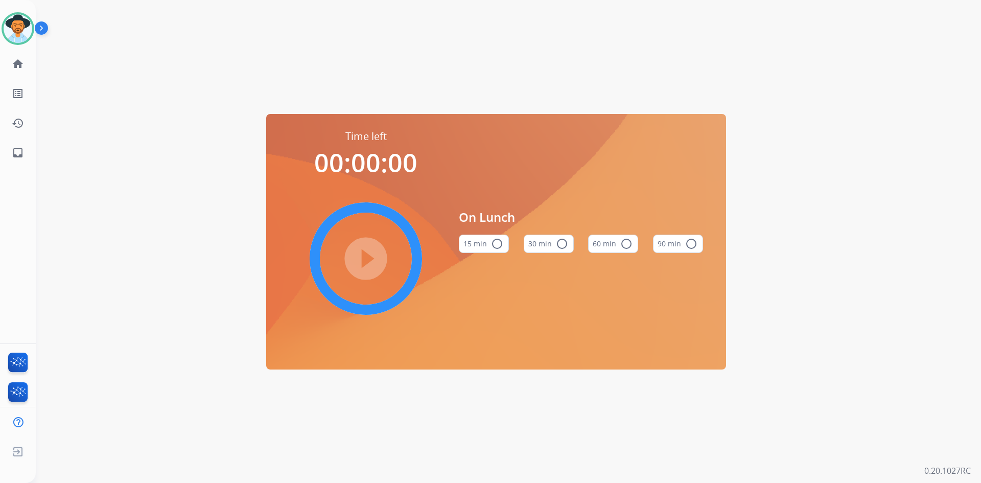
click at [545, 90] on div "Time left 00:00:00 play_circle_filled On Lunch 15 min radio_button_unchecked 30…" at bounding box center [496, 241] width 920 height 483
click at [29, 26] on img at bounding box center [18, 28] width 29 height 29
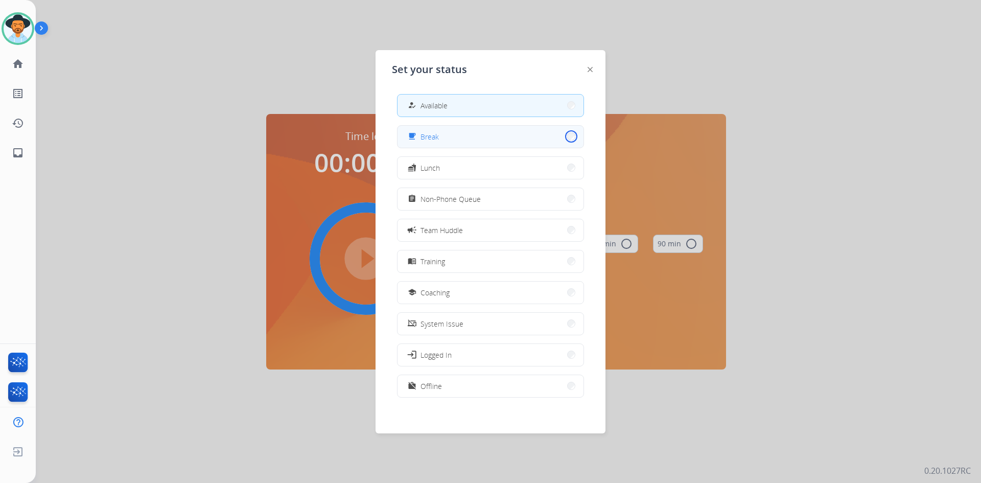
click at [564, 136] on button "free_breakfast Break" at bounding box center [490, 137] width 186 height 22
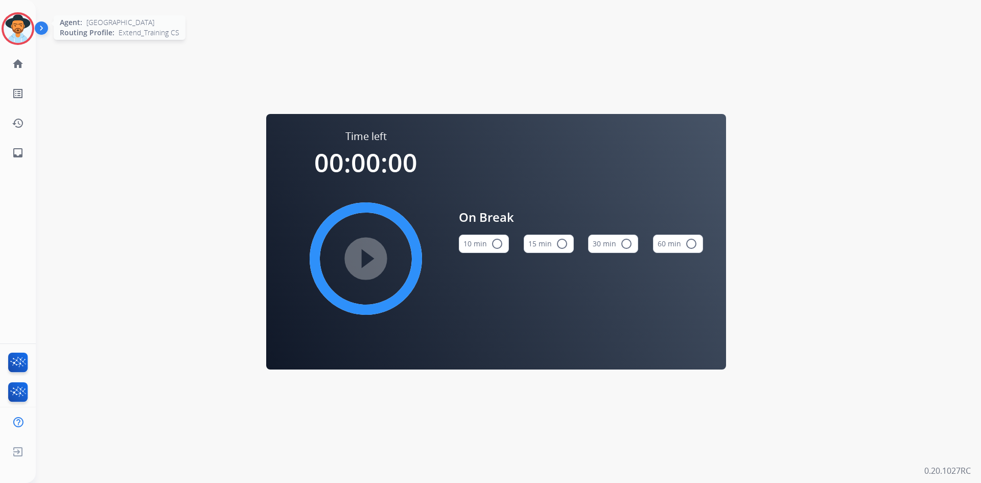
click at [33, 31] on div at bounding box center [18, 28] width 33 height 33
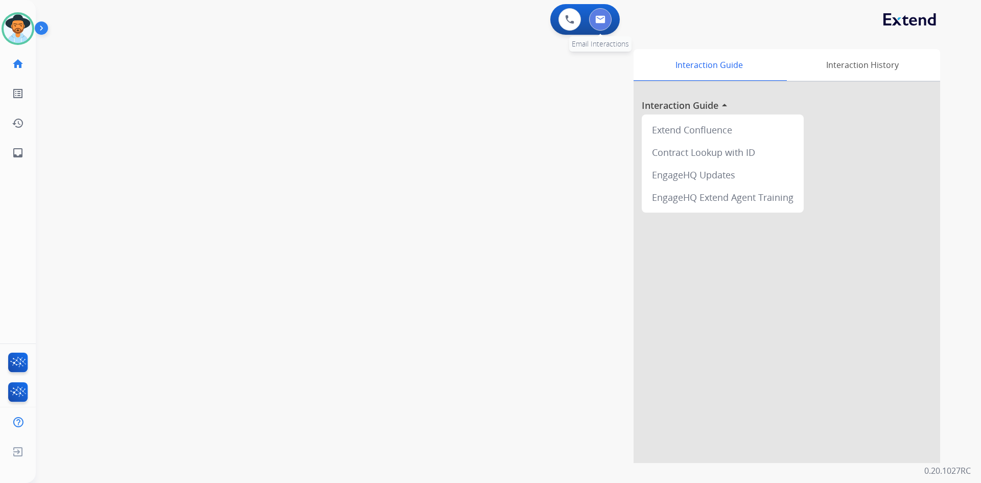
click at [598, 22] on img at bounding box center [600, 19] width 10 height 8
select select "**********"
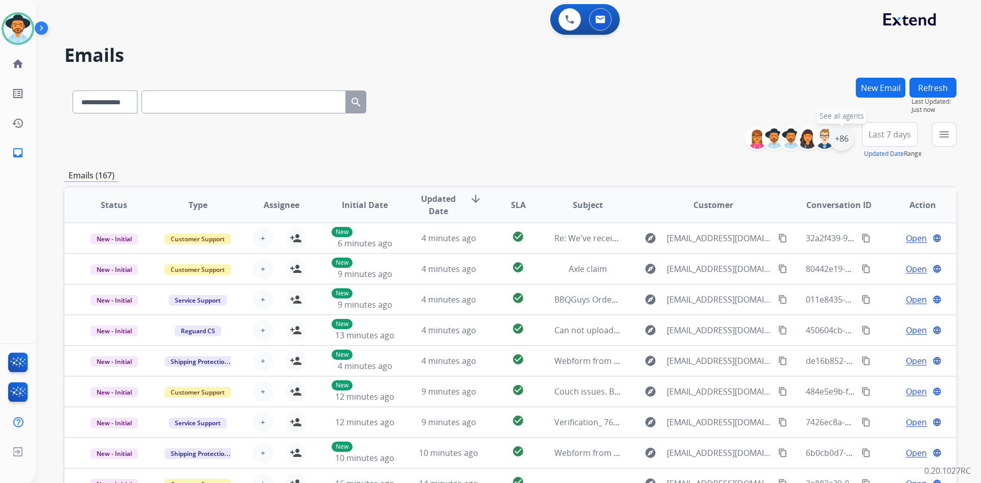
click at [839, 139] on div "+86" at bounding box center [841, 138] width 25 height 25
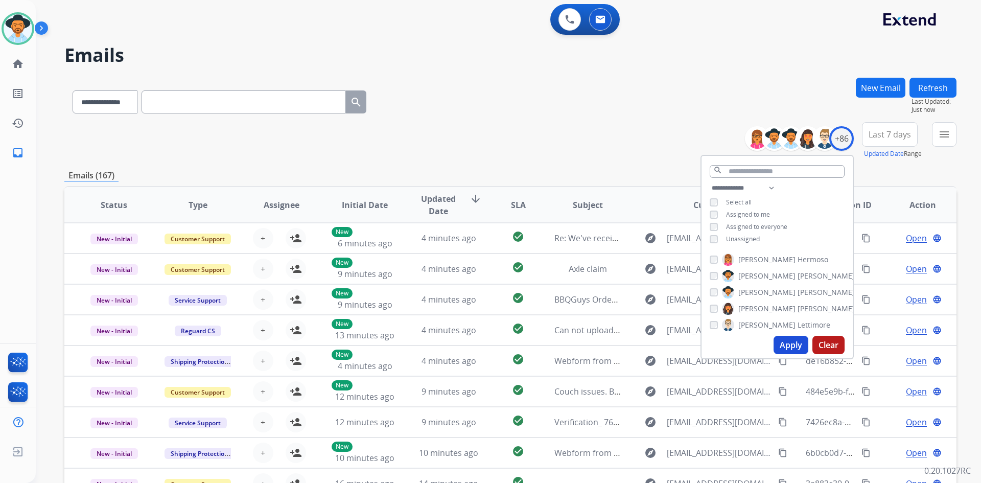
click at [791, 344] on button "Apply" at bounding box center [790, 345] width 35 height 18
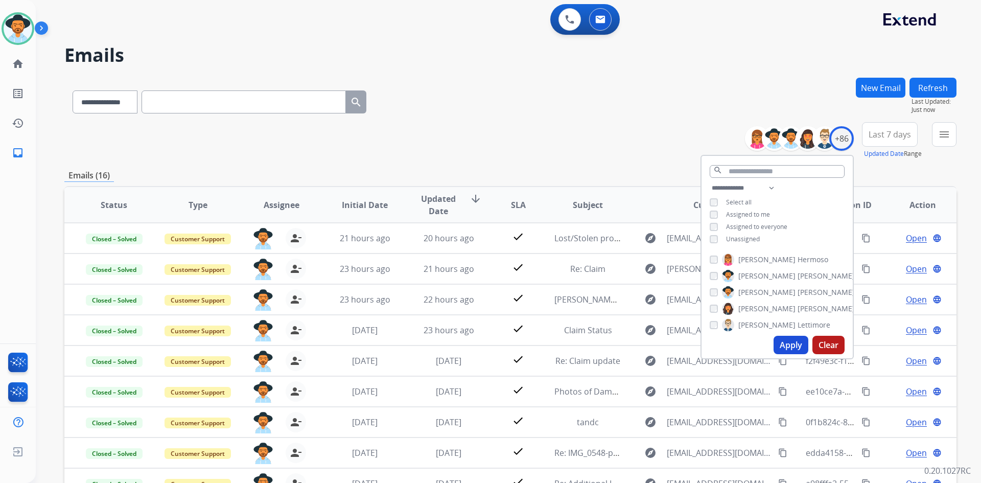
click at [602, 157] on div "**********" at bounding box center [510, 140] width 892 height 37
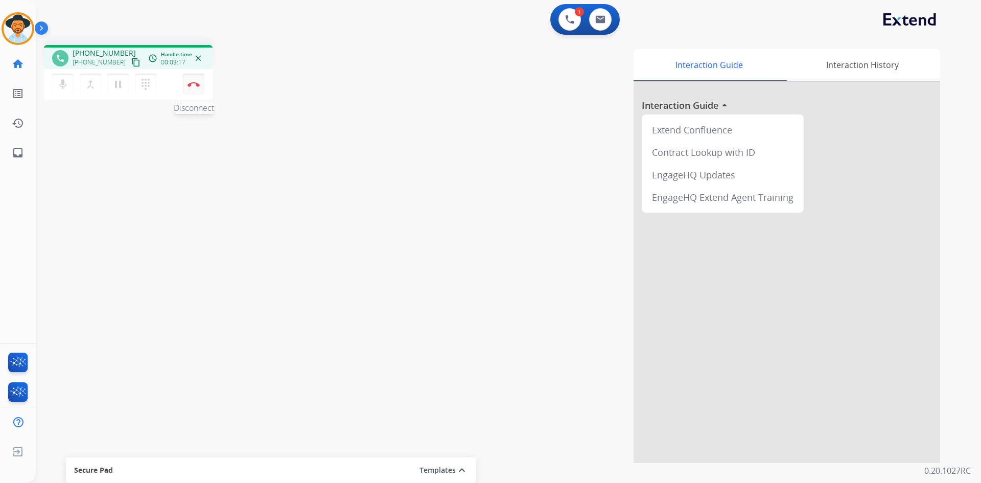
click at [195, 84] on img at bounding box center [193, 84] width 12 height 5
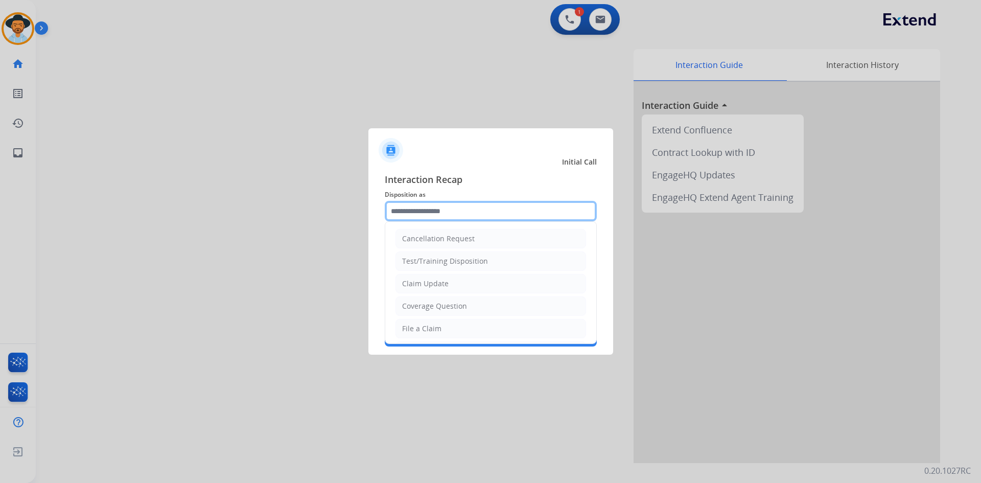
click at [460, 208] on input "text" at bounding box center [491, 211] width 212 height 20
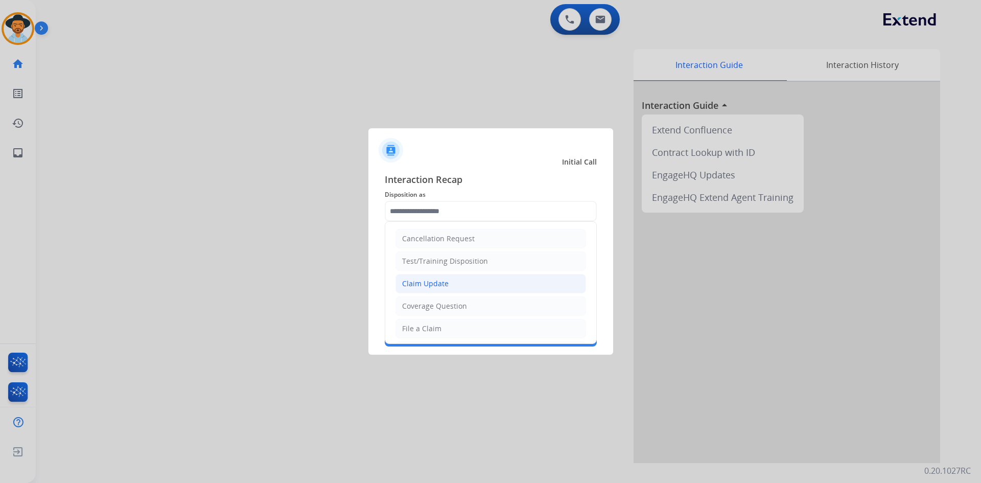
click at [461, 278] on li "Claim Update" at bounding box center [490, 283] width 191 height 19
type input "**********"
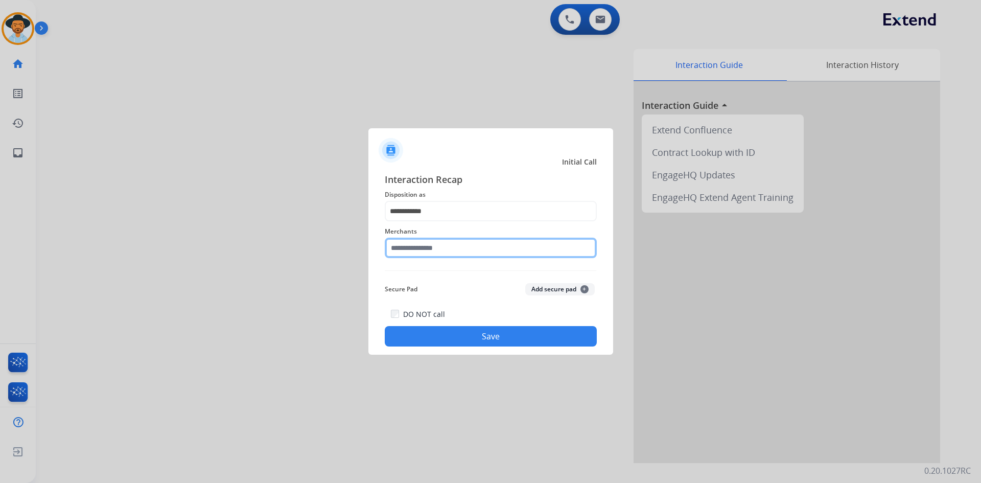
click at [425, 248] on input "text" at bounding box center [491, 247] width 212 height 20
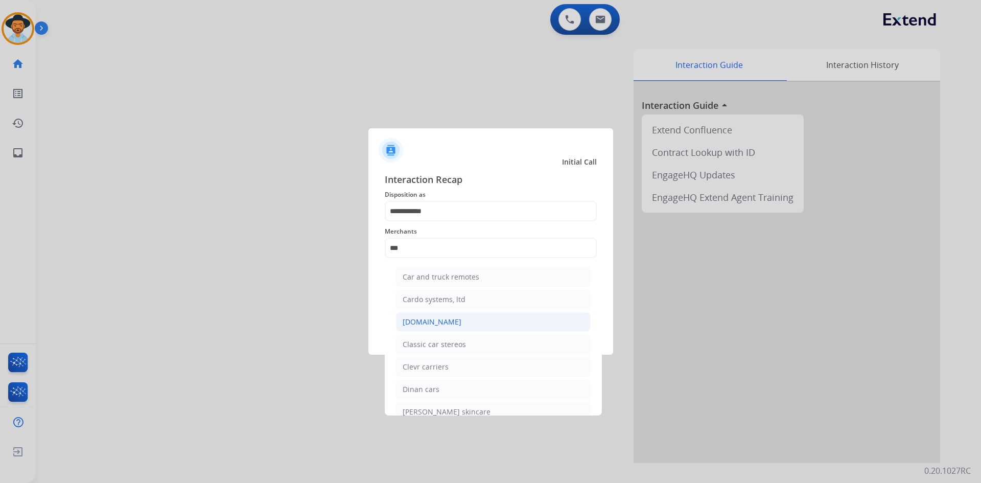
click at [438, 318] on div "[DOMAIN_NAME]" at bounding box center [431, 322] width 59 height 10
type input "**********"
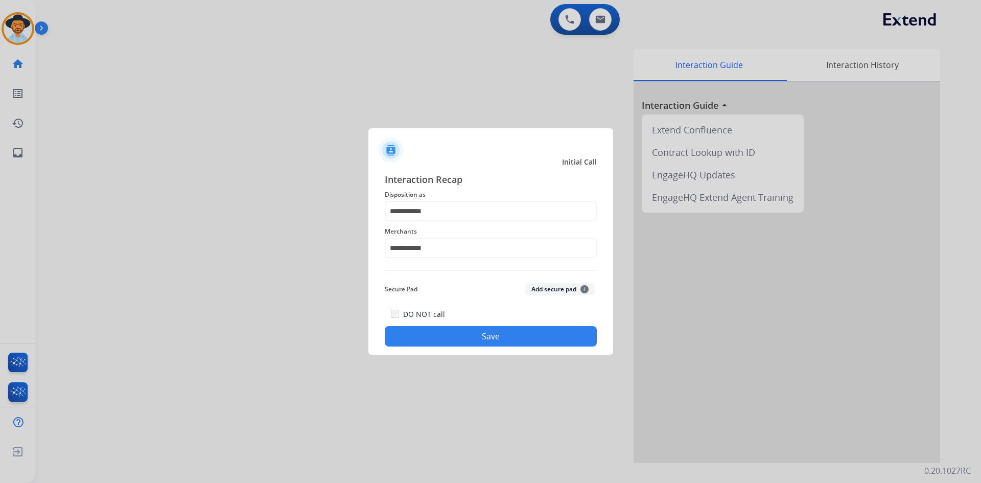
click at [449, 331] on button "Save" at bounding box center [491, 336] width 212 height 20
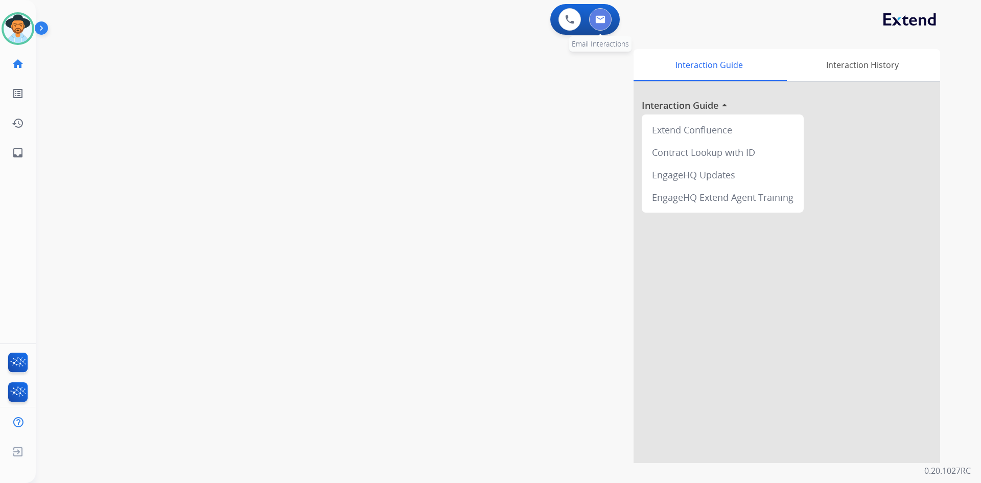
click at [602, 19] on img at bounding box center [600, 19] width 10 height 8
select select "**********"
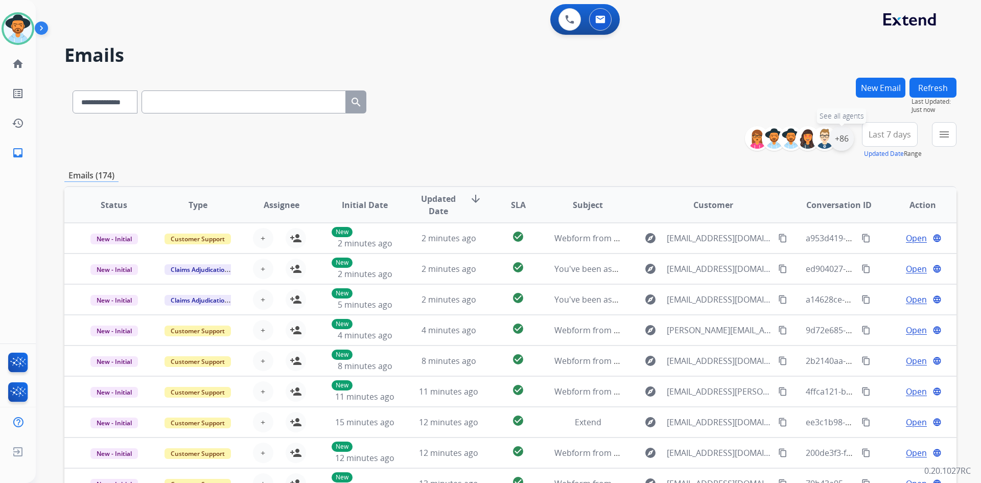
click at [840, 137] on div "+86" at bounding box center [841, 138] width 25 height 25
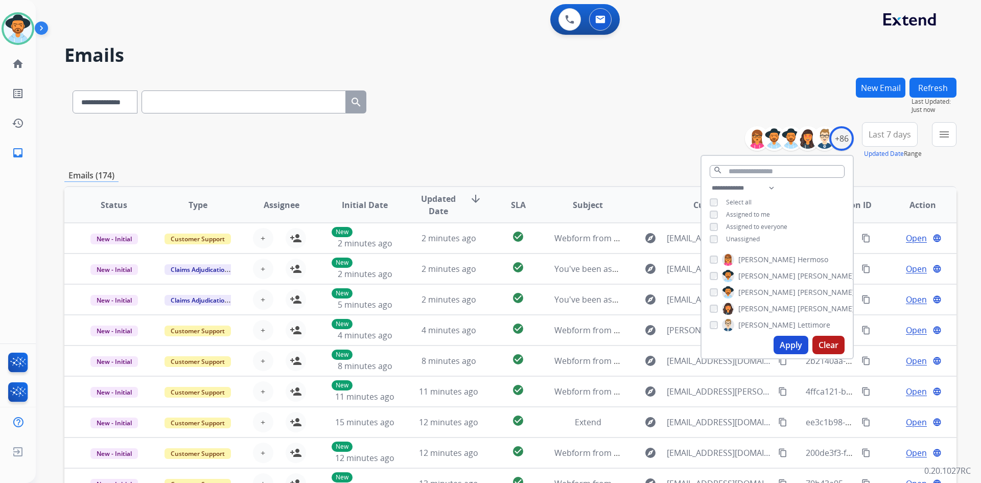
click at [787, 344] on button "Apply" at bounding box center [790, 345] width 35 height 18
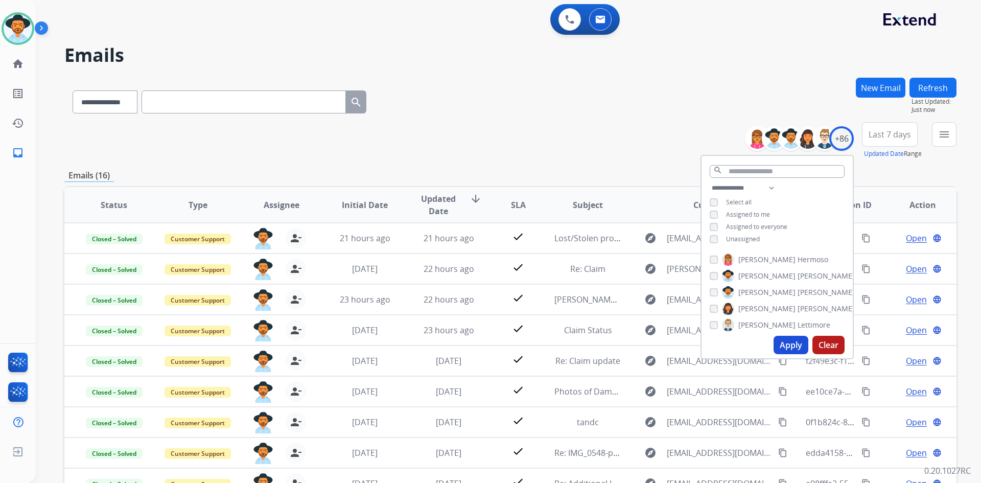
click at [612, 137] on div "**********" at bounding box center [510, 140] width 892 height 37
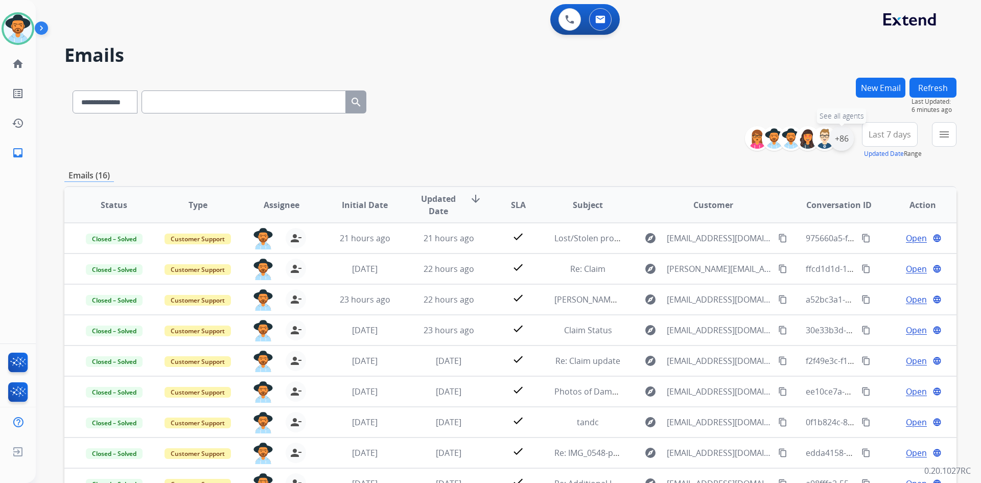
click at [839, 138] on div "+86" at bounding box center [841, 138] width 25 height 25
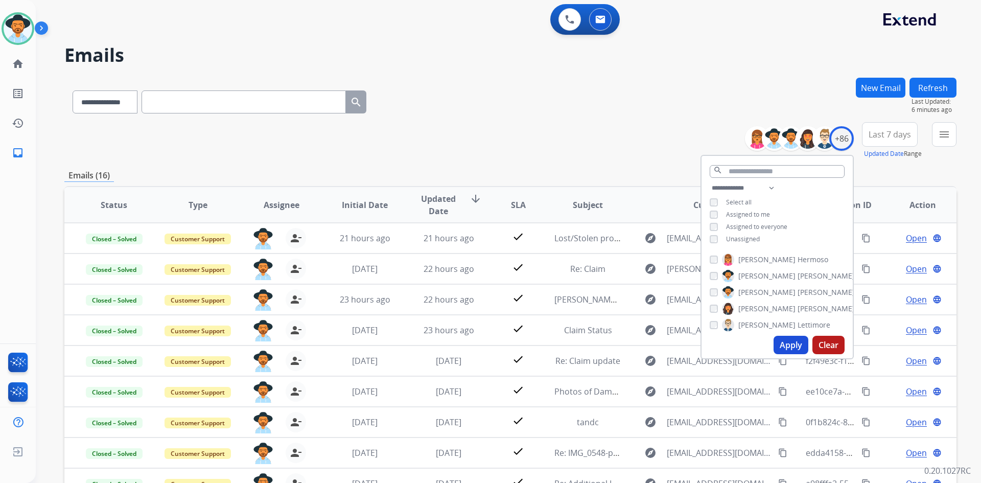
click at [786, 343] on button "Apply" at bounding box center [790, 345] width 35 height 18
click at [564, 167] on div "**********" at bounding box center [510, 330] width 892 height 504
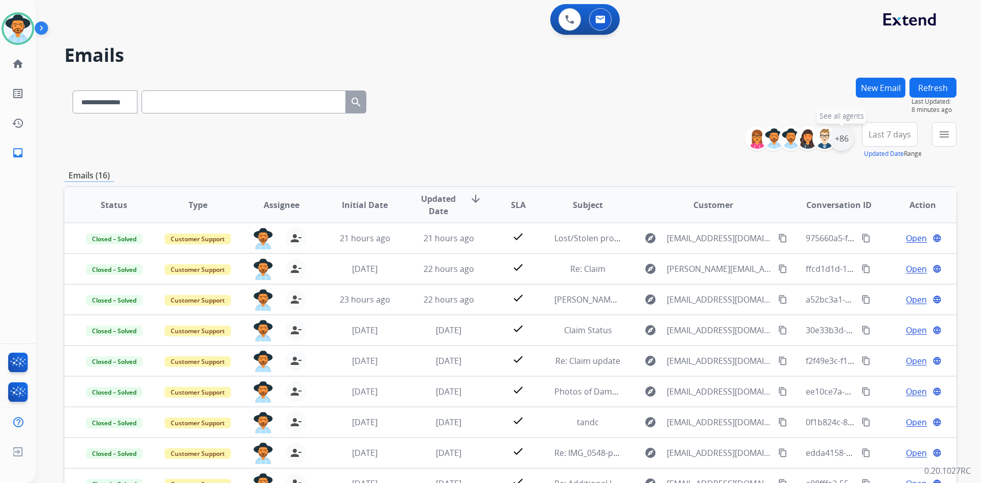
click at [841, 140] on div "+86" at bounding box center [841, 138] width 25 height 25
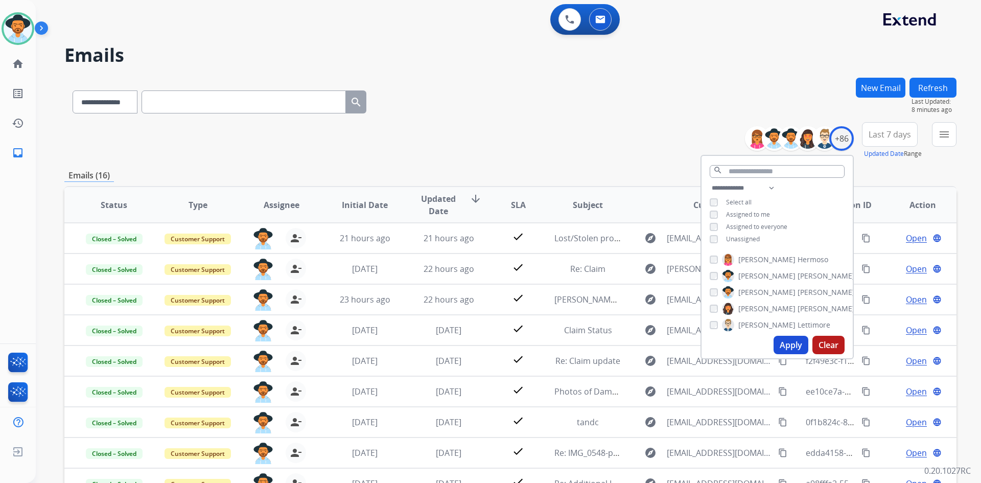
click at [779, 345] on button "Apply" at bounding box center [790, 345] width 35 height 18
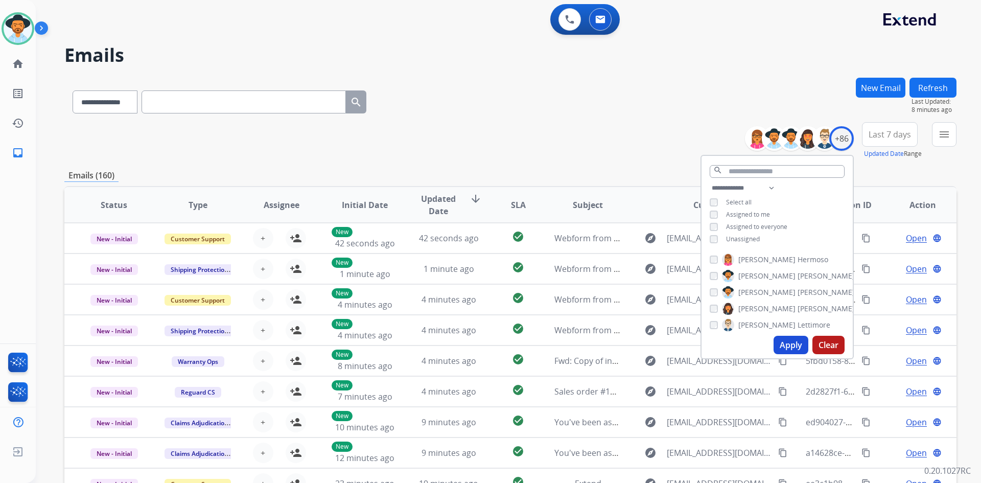
click at [576, 136] on div "**********" at bounding box center [510, 140] width 892 height 37
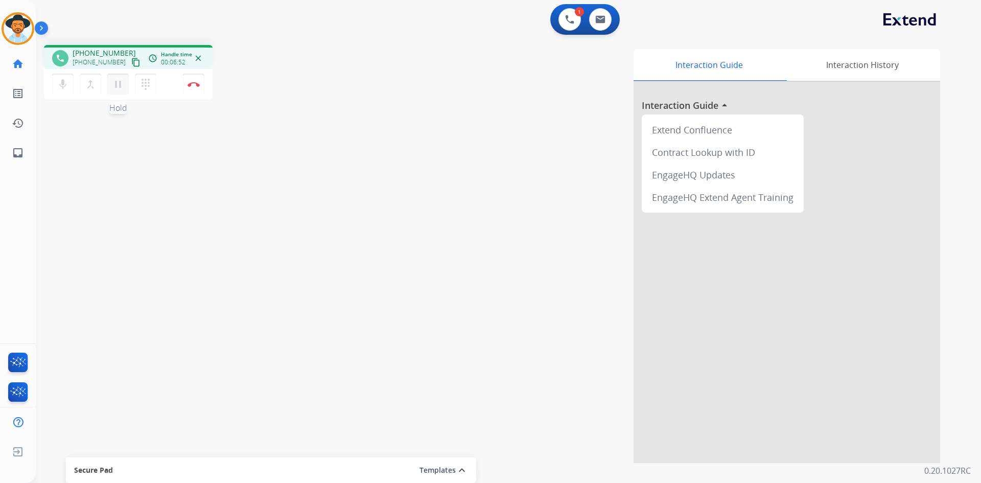
click at [121, 85] on mat-icon "pause" at bounding box center [118, 84] width 12 height 12
click at [115, 82] on mat-icon "play_arrow" at bounding box center [118, 84] width 12 height 12
click at [116, 84] on mat-icon "pause" at bounding box center [118, 84] width 12 height 12
click at [115, 87] on mat-icon "play_arrow" at bounding box center [118, 84] width 12 height 12
click at [118, 84] on mat-icon "pause" at bounding box center [118, 84] width 12 height 12
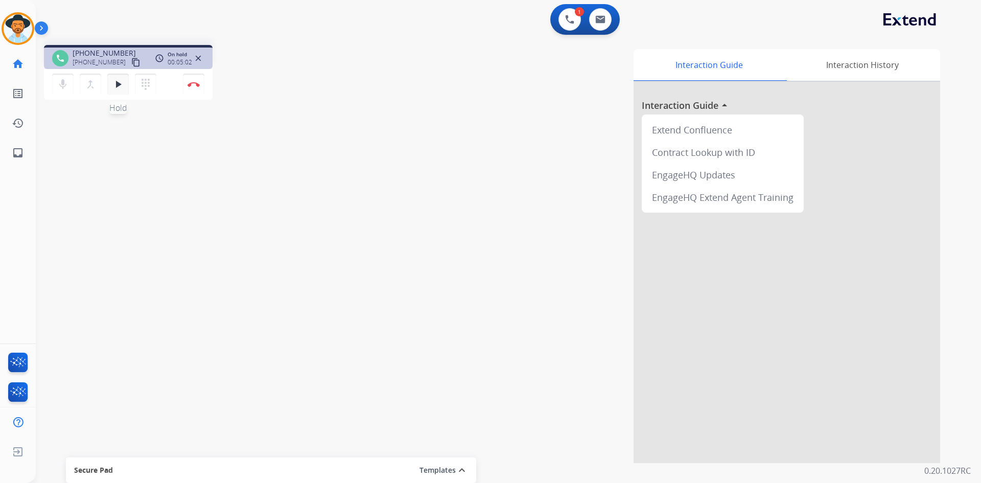
click at [113, 80] on mat-icon "play_arrow" at bounding box center [118, 84] width 12 height 12
click at [116, 86] on mat-icon "pause" at bounding box center [118, 84] width 12 height 12
click at [141, 81] on mat-icon "dialpad" at bounding box center [145, 84] width 12 height 12
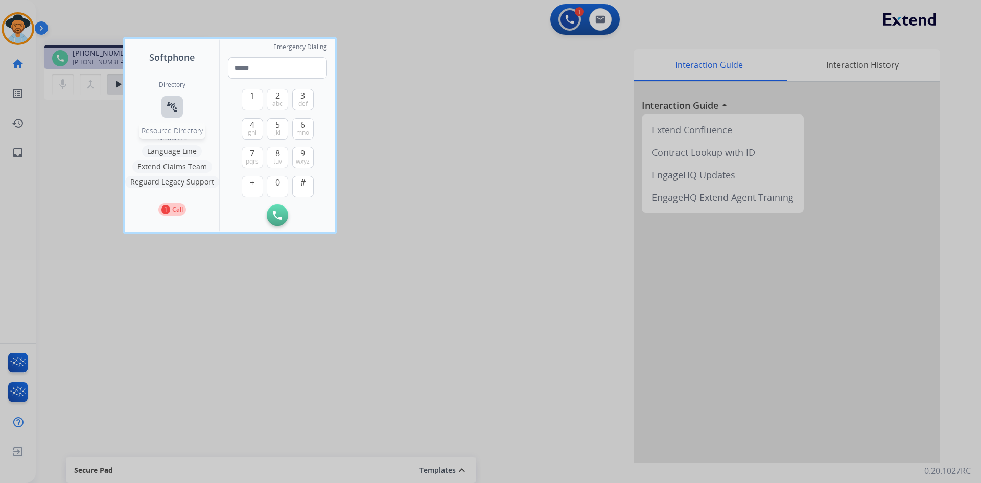
click at [167, 106] on mat-icon "connect_without_contact" at bounding box center [172, 107] width 12 height 12
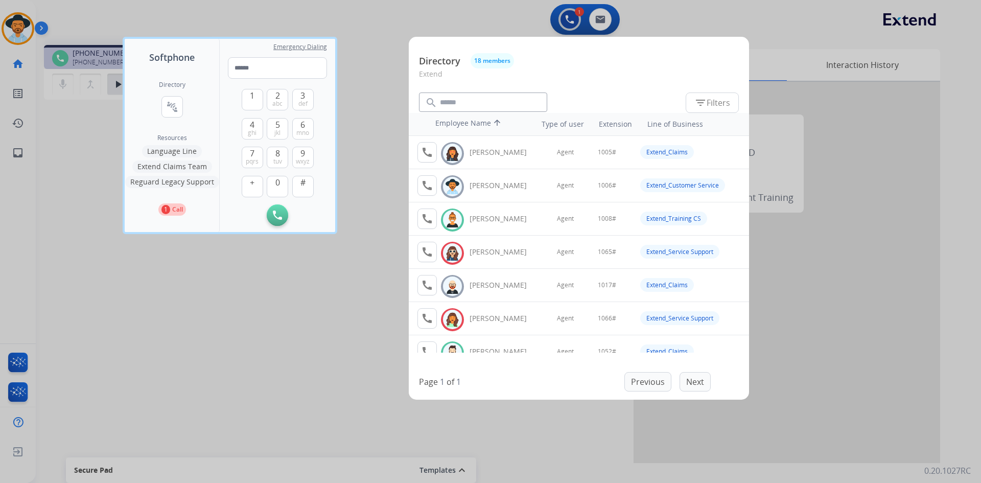
scroll to position [204, 0]
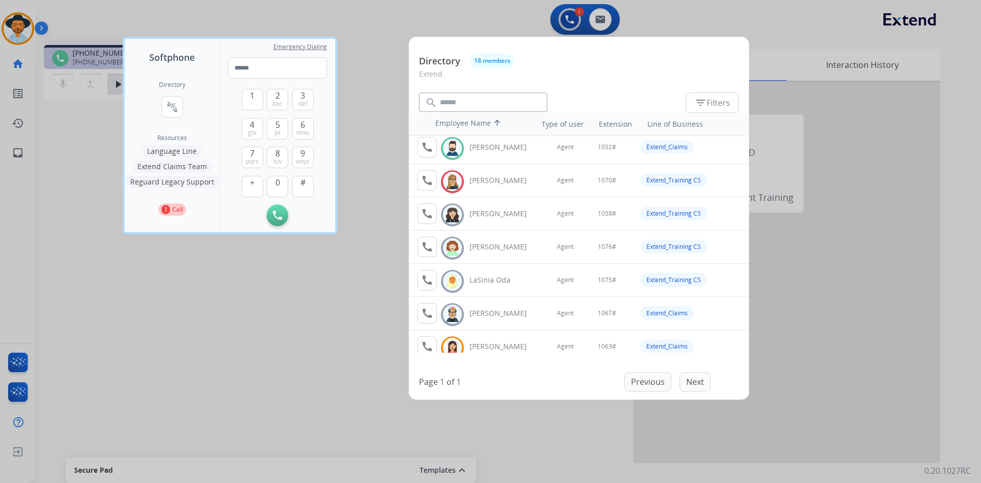
click at [176, 163] on button "Extend Claims Team" at bounding box center [172, 166] width 80 height 12
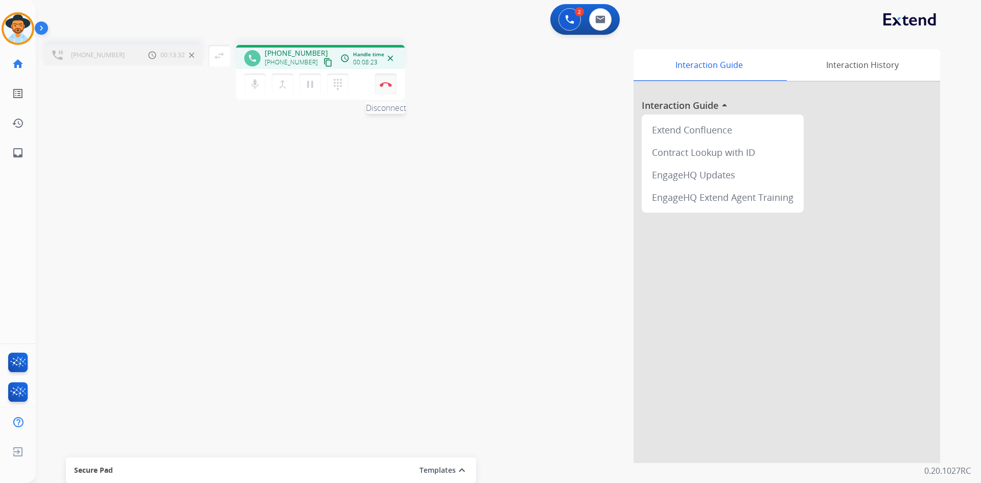
click at [382, 90] on button "Disconnect" at bounding box center [385, 84] width 21 height 21
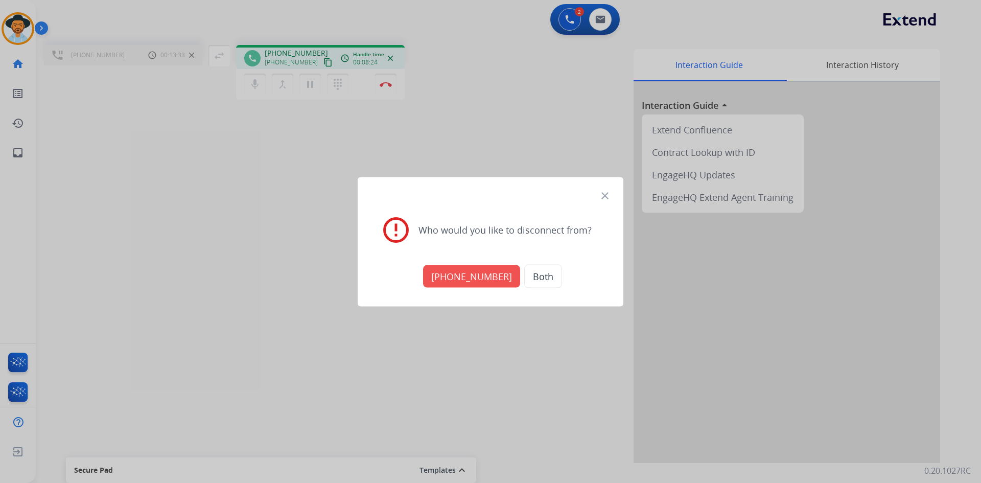
click at [463, 276] on button "+17134291060" at bounding box center [471, 276] width 97 height 22
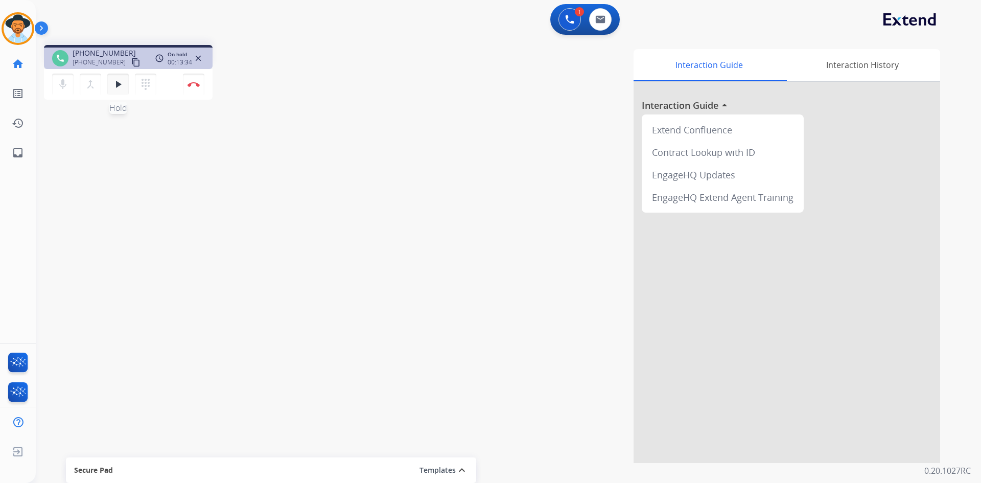
click at [117, 88] on mat-icon "play_arrow" at bounding box center [118, 84] width 12 height 12
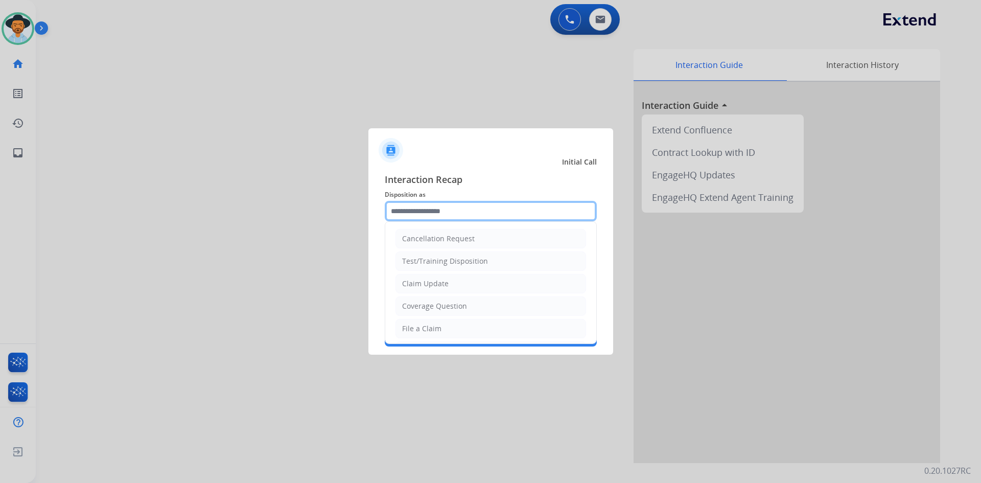
click at [466, 211] on input "text" at bounding box center [491, 211] width 212 height 20
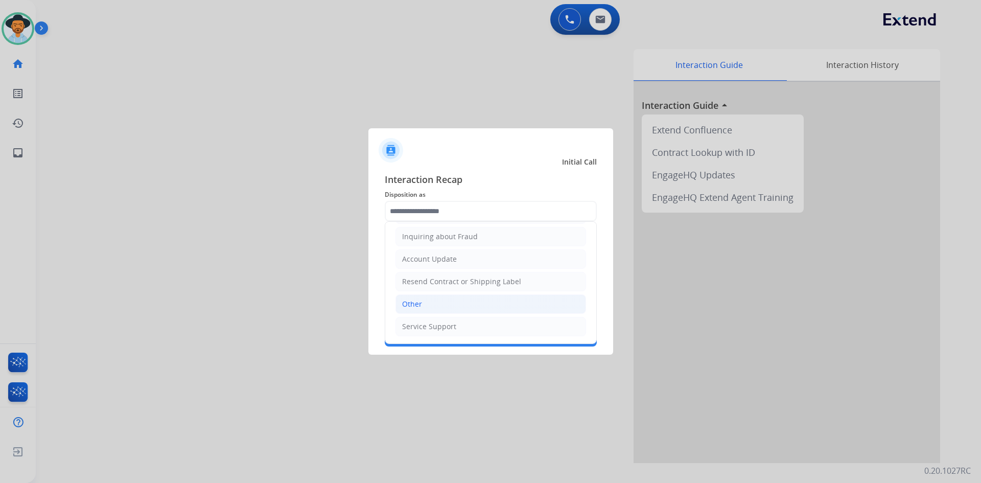
click at [464, 300] on li "Other" at bounding box center [490, 303] width 191 height 19
type input "*****"
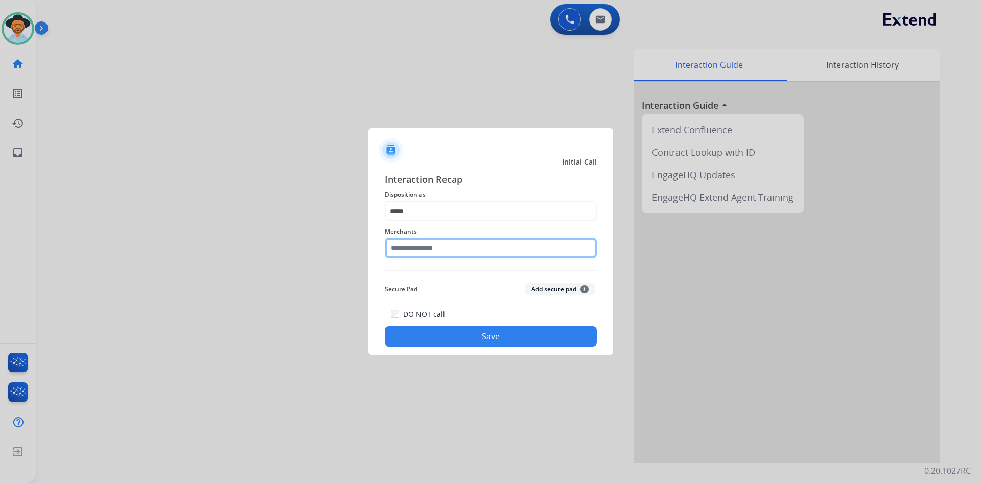
click at [453, 250] on input "text" at bounding box center [491, 247] width 212 height 20
type input "**********"
click at [482, 336] on button "Save" at bounding box center [491, 336] width 212 height 20
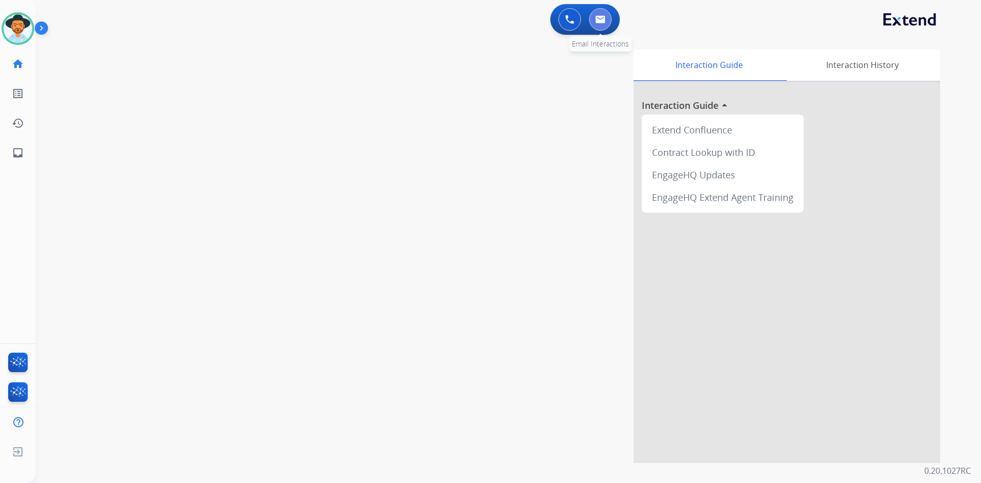
click at [601, 21] on img at bounding box center [600, 19] width 10 height 8
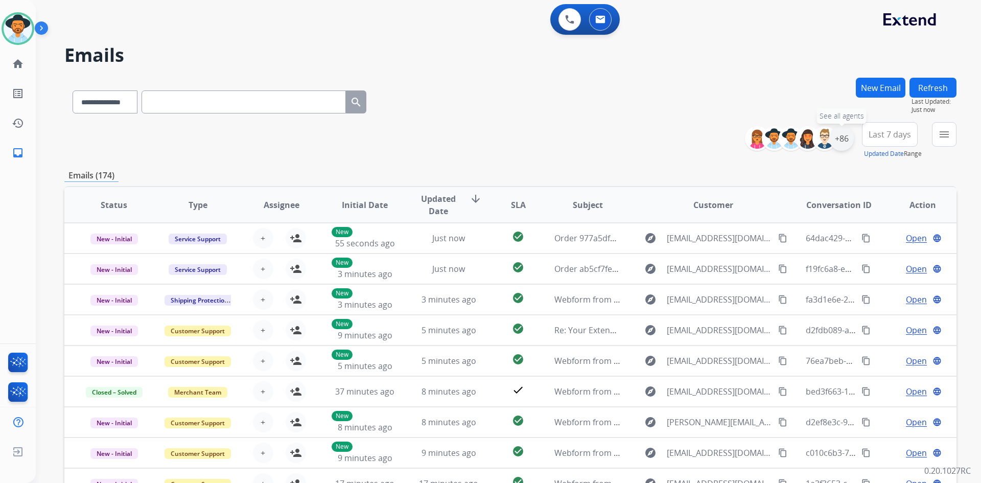
click at [840, 140] on div "+86" at bounding box center [841, 138] width 25 height 25
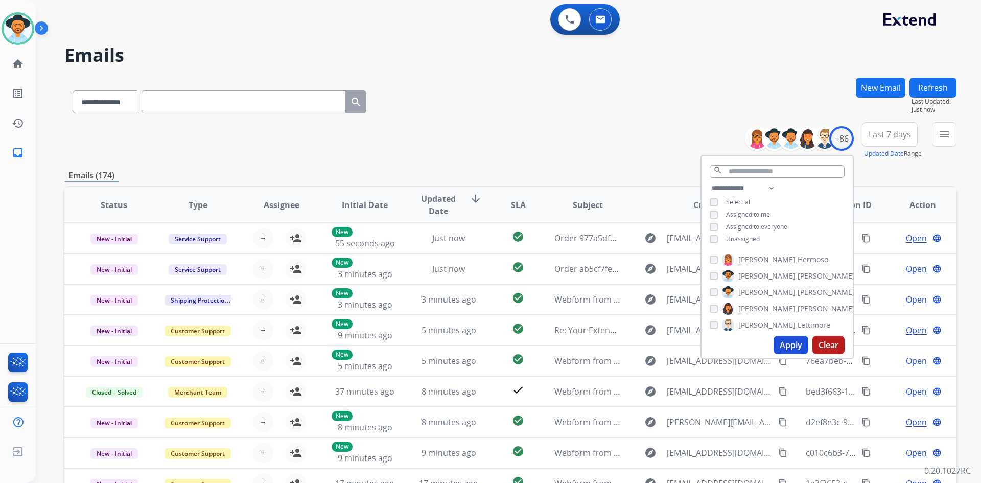
click at [786, 343] on button "Apply" at bounding box center [790, 345] width 35 height 18
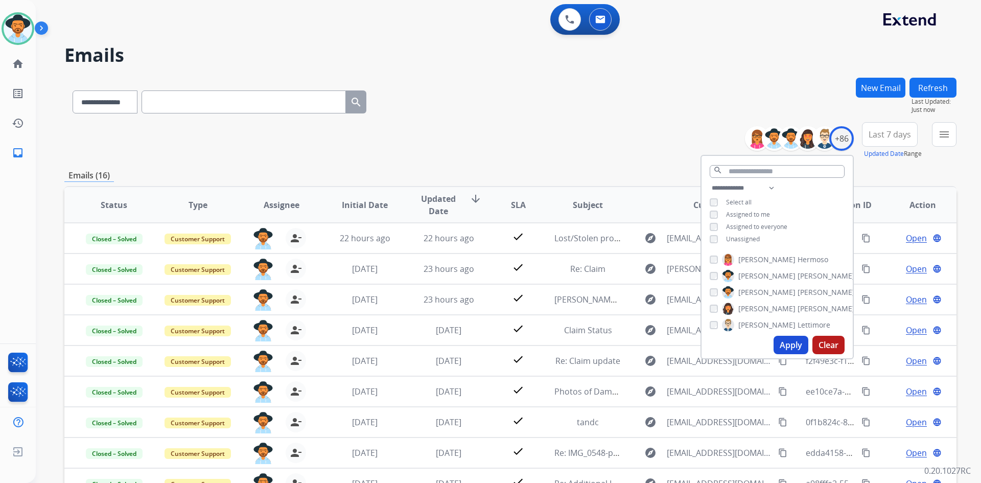
click at [682, 134] on div "**********" at bounding box center [510, 140] width 892 height 37
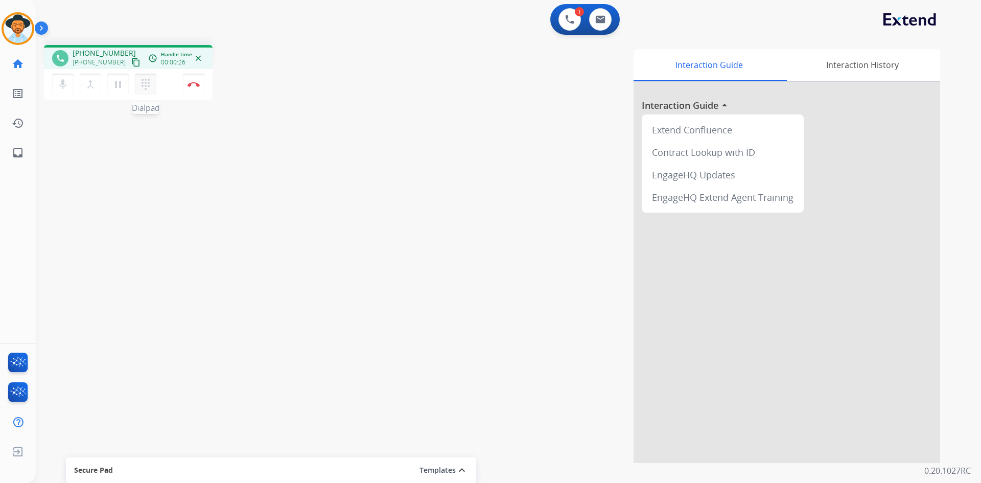
click at [146, 85] on mat-icon "dialpad" at bounding box center [145, 84] width 12 height 12
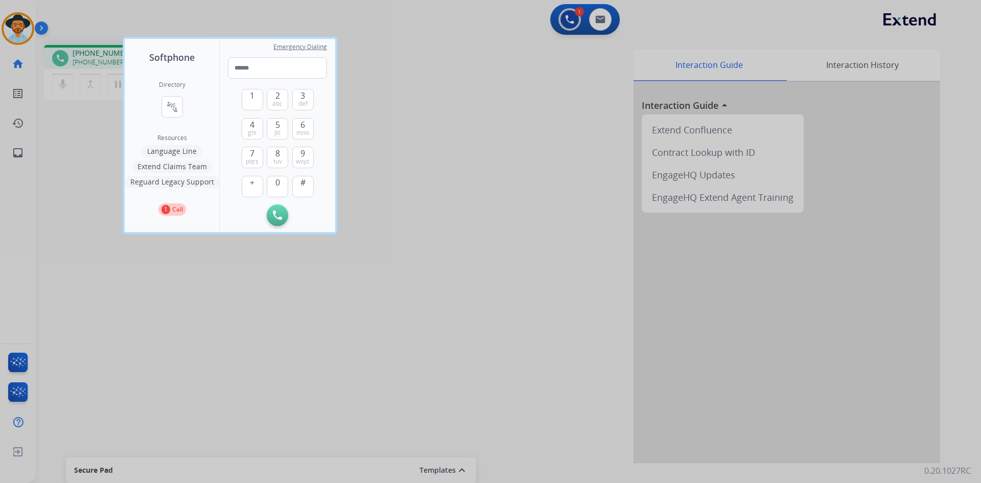
click at [157, 149] on button "Language Line" at bounding box center [172, 151] width 60 height 12
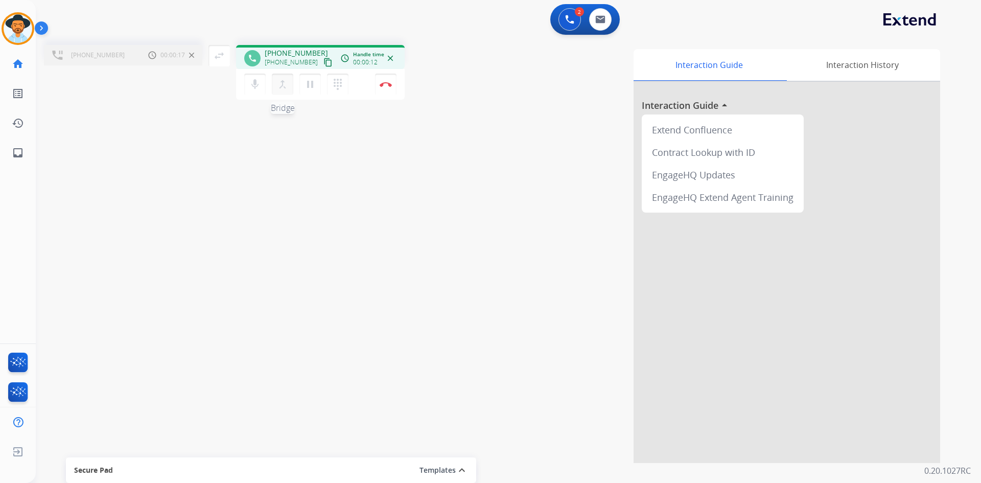
click at [282, 84] on mat-icon "merge_type" at bounding box center [282, 84] width 12 height 12
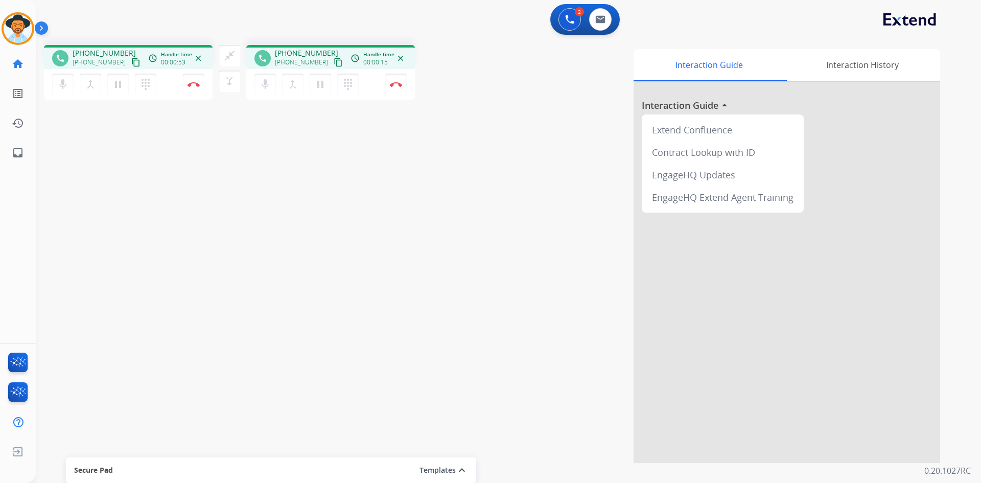
click at [100, 52] on span "+17073447026" at bounding box center [104, 53] width 63 height 10
copy span "17073447026"
click at [395, 86] on img at bounding box center [396, 84] width 12 height 5
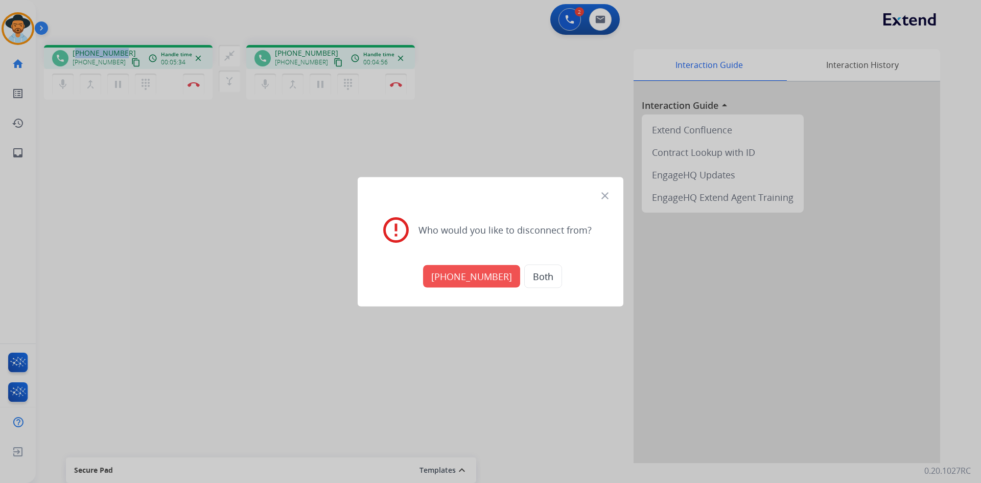
click at [532, 275] on button "Both" at bounding box center [543, 275] width 38 height 23
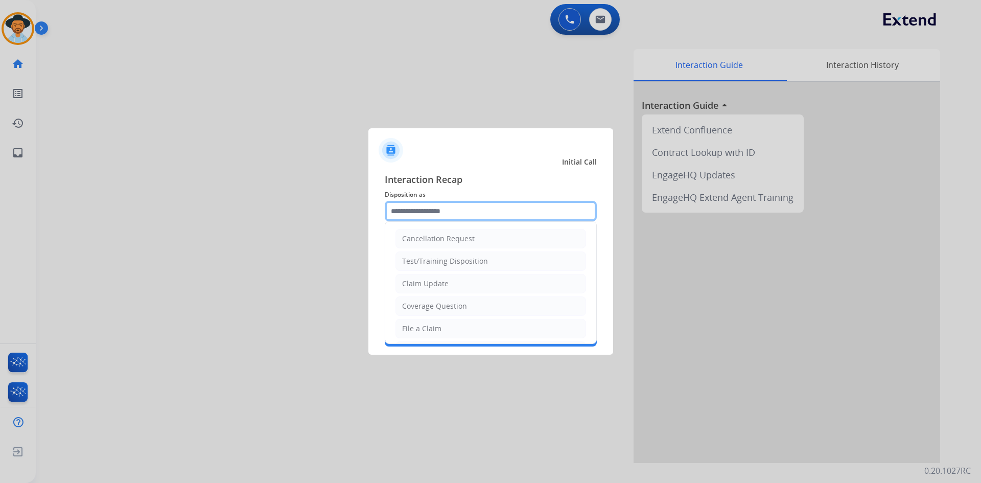
click at [468, 213] on input "text" at bounding box center [491, 211] width 212 height 20
click at [445, 325] on li "File a Claim" at bounding box center [490, 328] width 191 height 19
type input "**********"
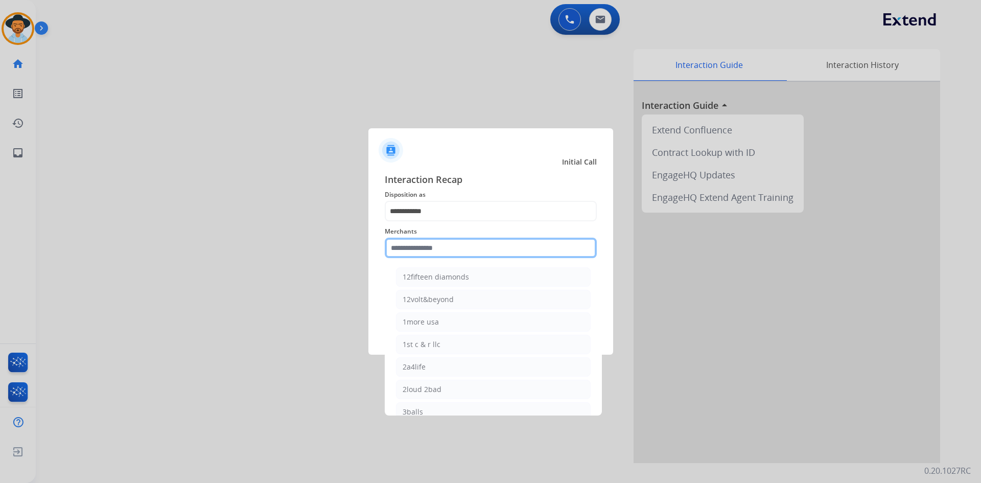
click at [424, 250] on input "text" at bounding box center [491, 247] width 212 height 20
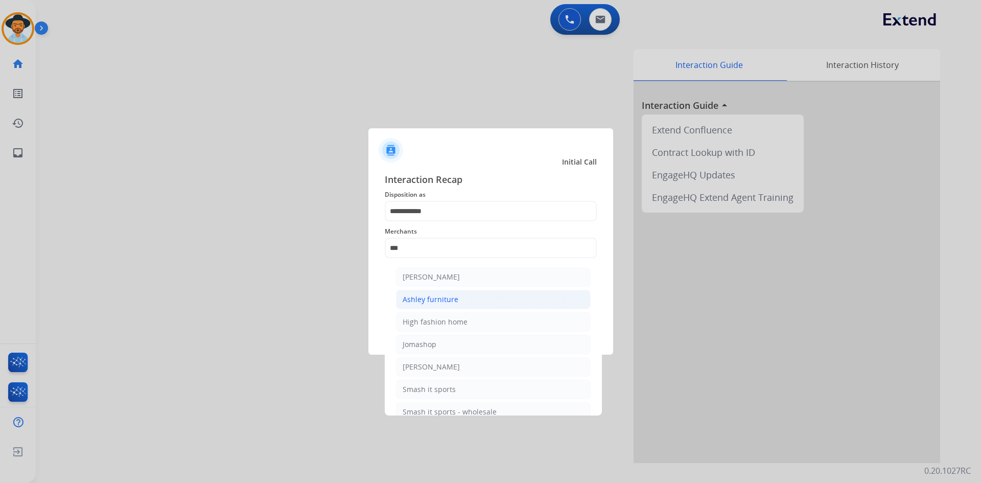
click at [462, 296] on li "Ashley furniture" at bounding box center [493, 299] width 195 height 19
type input "**********"
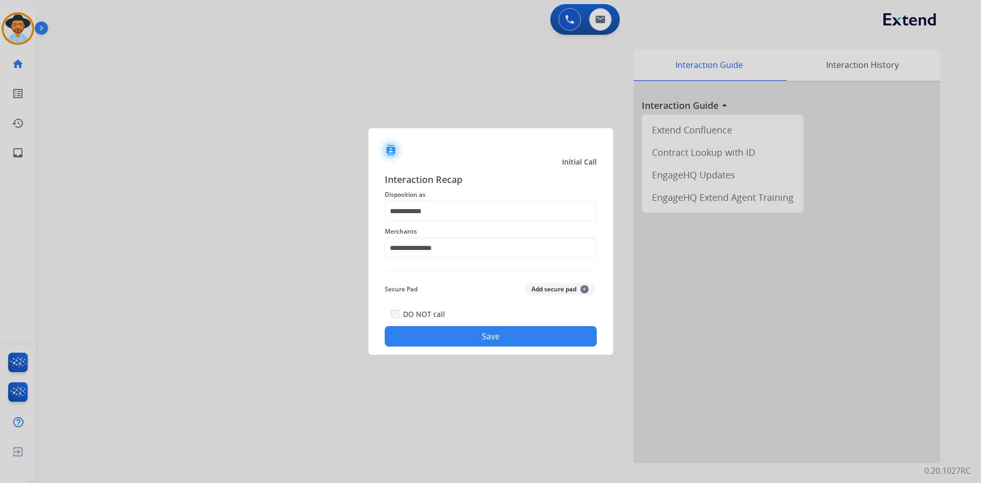
click at [480, 333] on button "Save" at bounding box center [491, 336] width 212 height 20
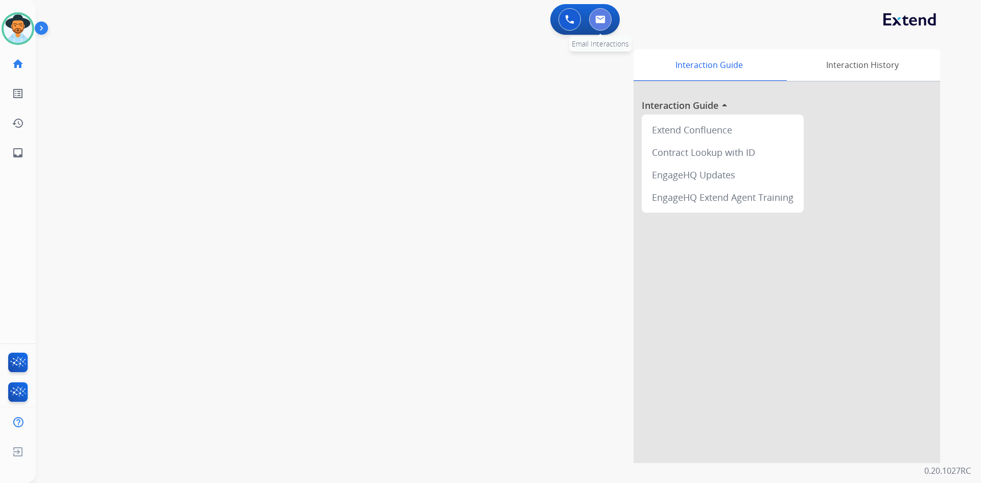
click at [599, 22] on img at bounding box center [600, 19] width 10 height 8
select select "**********"
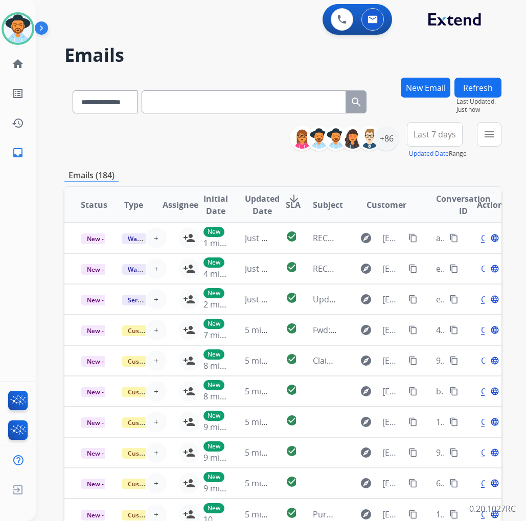
click at [209, 72] on div "**********" at bounding box center [268, 297] width 465 height 521
click at [167, 64] on h2 "Emails" at bounding box center [282, 55] width 437 height 20
click at [260, 19] on div "0 Voice Interactions 0 Email Interactions" at bounding box center [274, 20] width 453 height 33
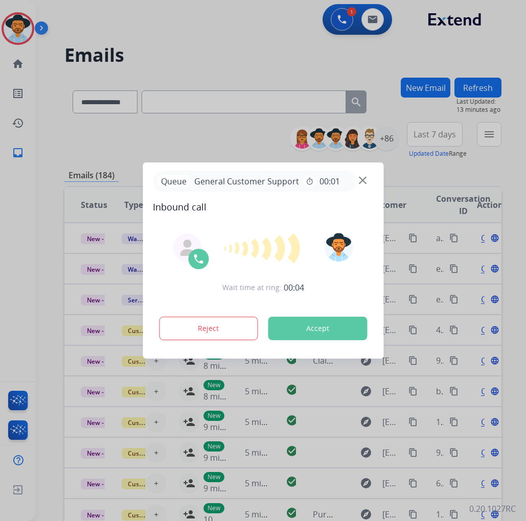
click at [183, 53] on div at bounding box center [263, 260] width 526 height 521
click at [362, 177] on img at bounding box center [363, 181] width 8 height 8
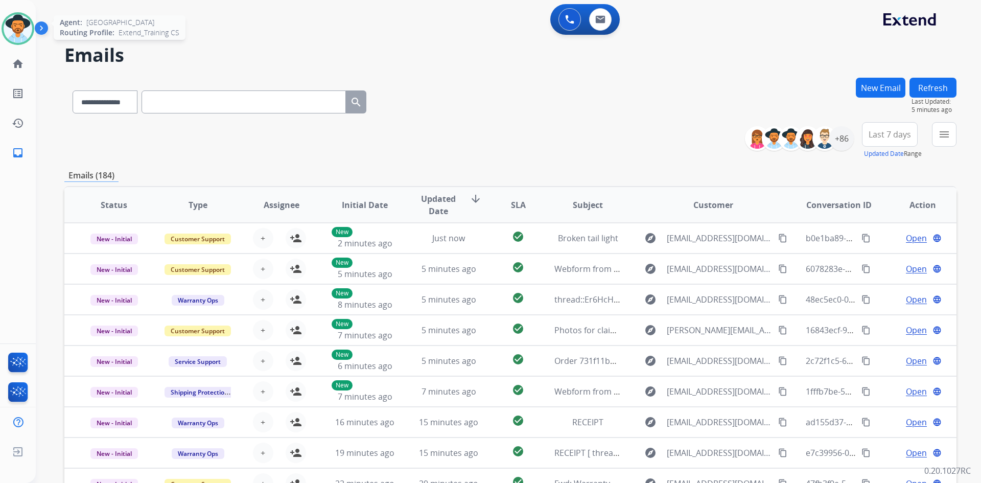
click at [19, 30] on img at bounding box center [18, 28] width 29 height 29
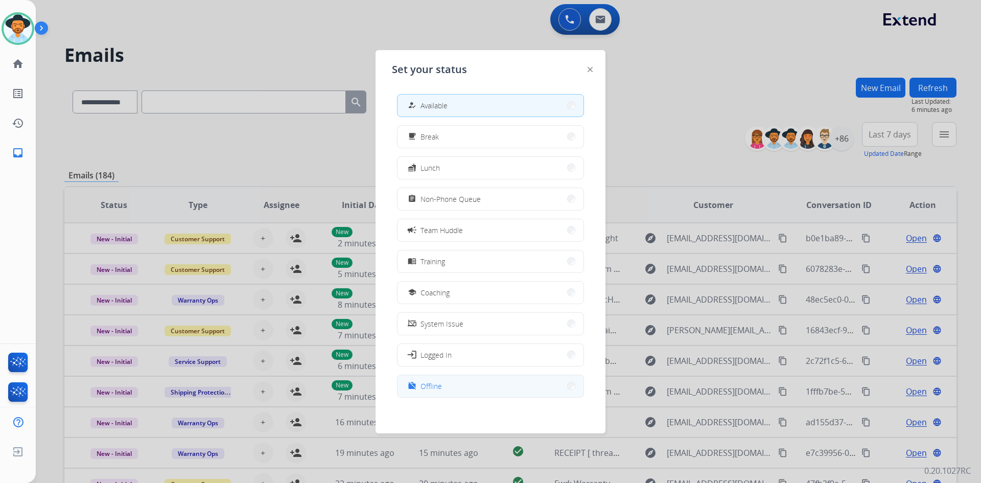
click at [433, 386] on span "Offline" at bounding box center [430, 386] width 21 height 11
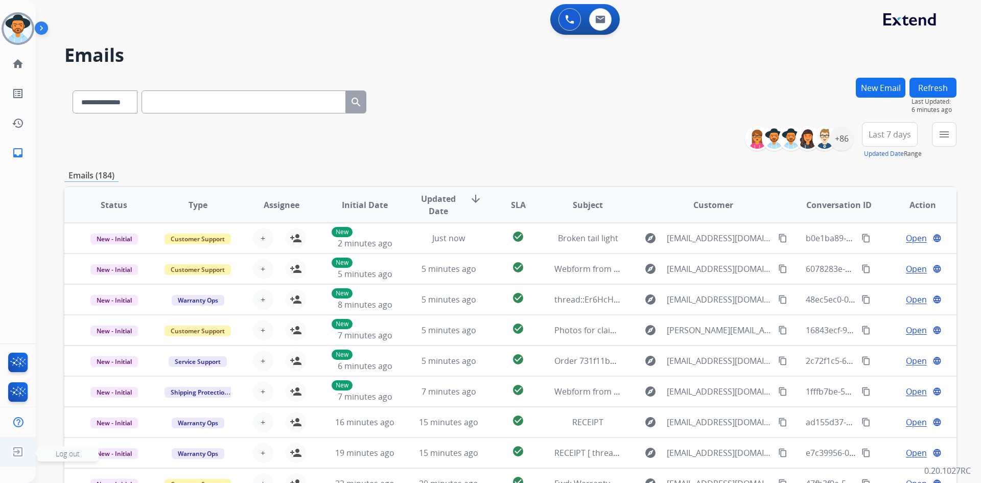
click at [15, 451] on img at bounding box center [18, 451] width 18 height 19
